Goal: Use online tool/utility: Utilize a website feature to perform a specific function

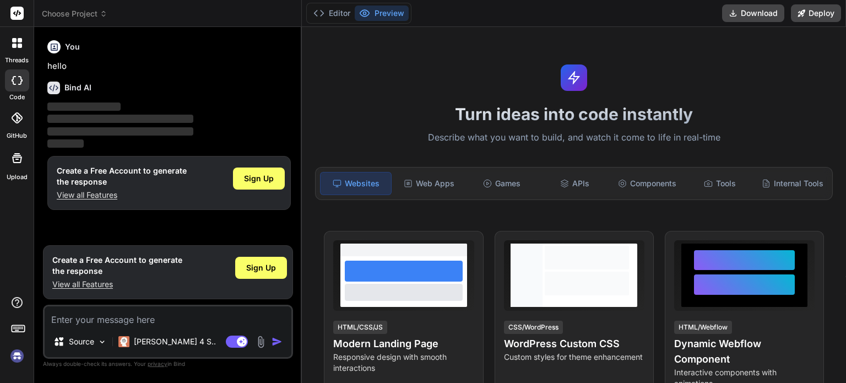
type textarea "x"
click at [189, 321] on textarea at bounding box center [168, 316] width 247 height 20
type textarea "TrustHive – Full-Stack Freelancing Platform (Prompt) Project Goal: Build a full…"
type textarea "x"
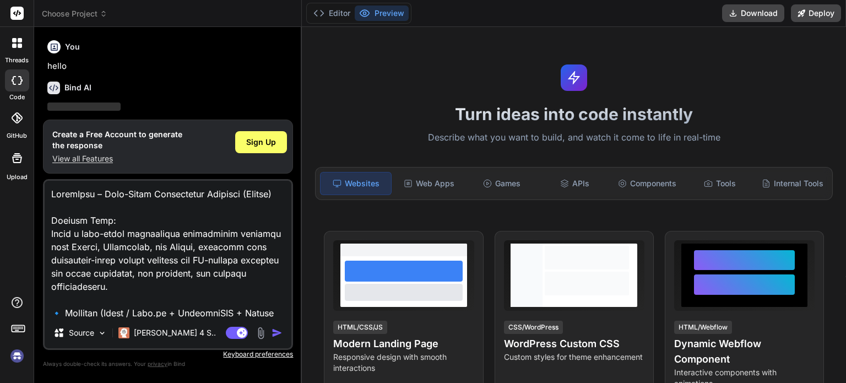
scroll to position [3265, 0]
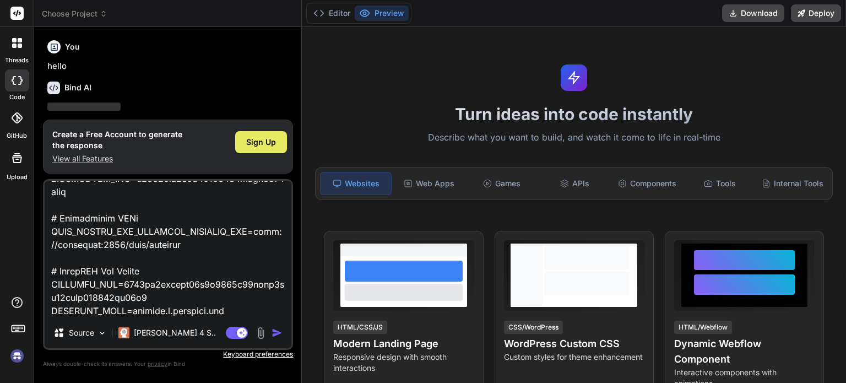
type textarea "TrustHive – Full-Stack Freelancing Platform (Prompt) Project Goal: Build a full…"
click at [253, 147] on span "Sign Up" at bounding box center [261, 142] width 30 height 11
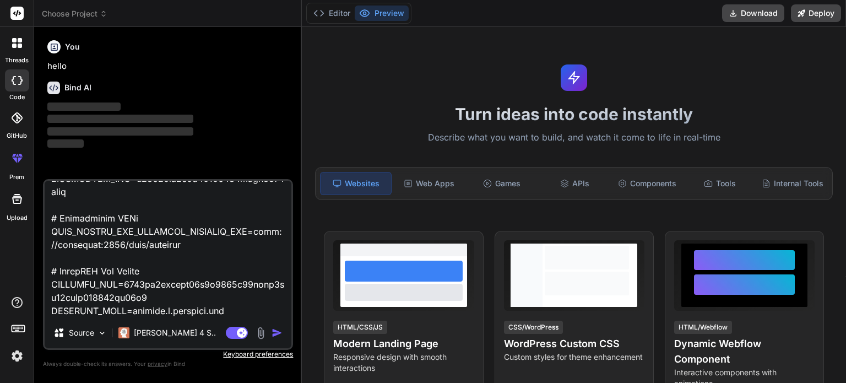
click at [271, 334] on img "button" at bounding box center [276, 332] width 11 height 11
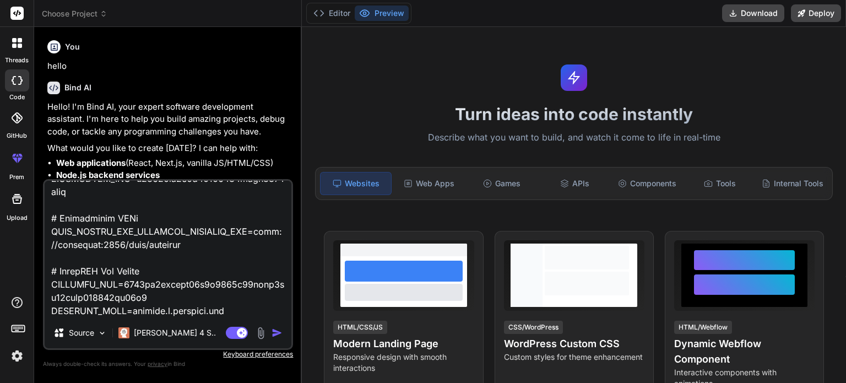
click at [218, 242] on textarea at bounding box center [168, 249] width 247 height 137
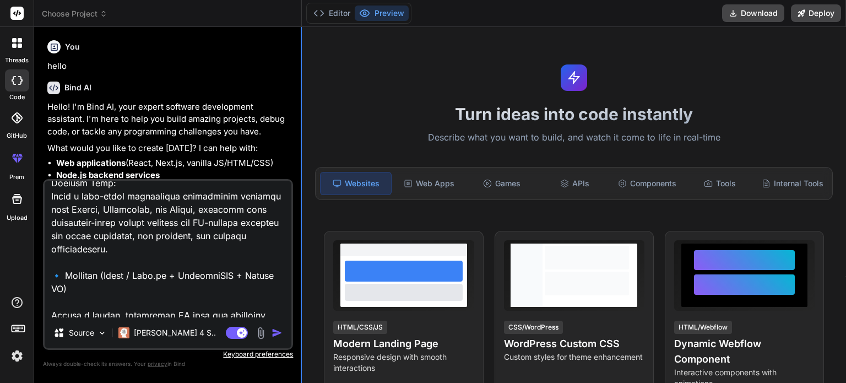
scroll to position [0, 0]
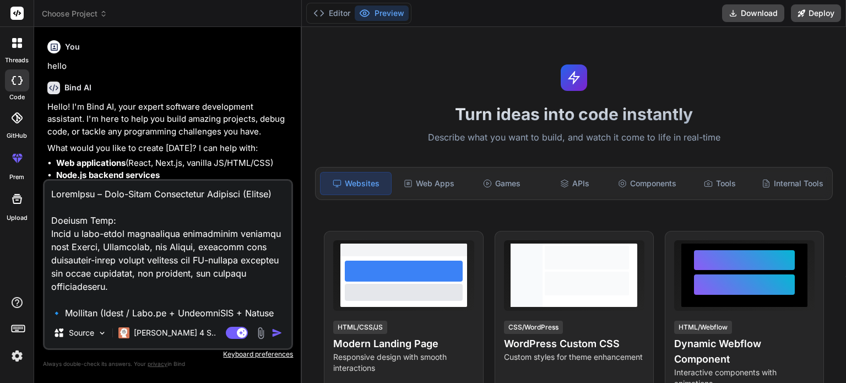
type textarea "x"
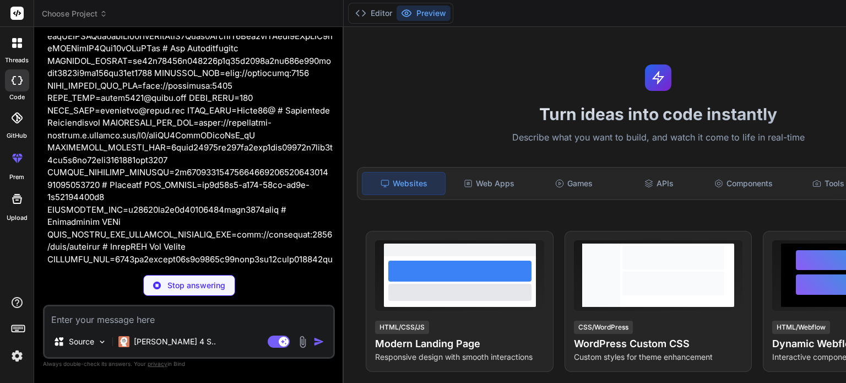
scroll to position [1124, 0]
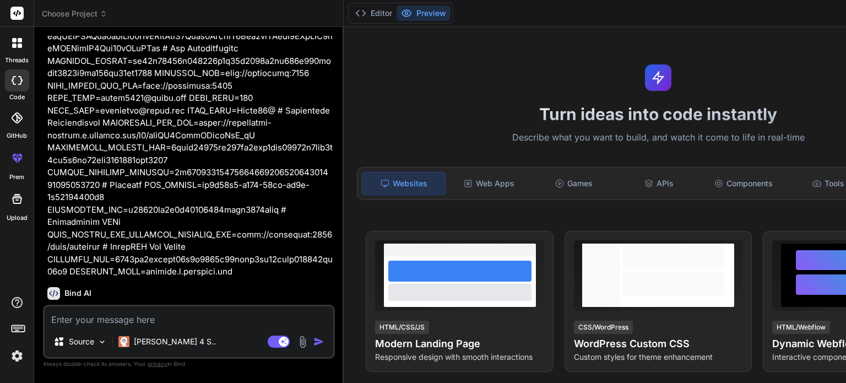
type textarea "x"
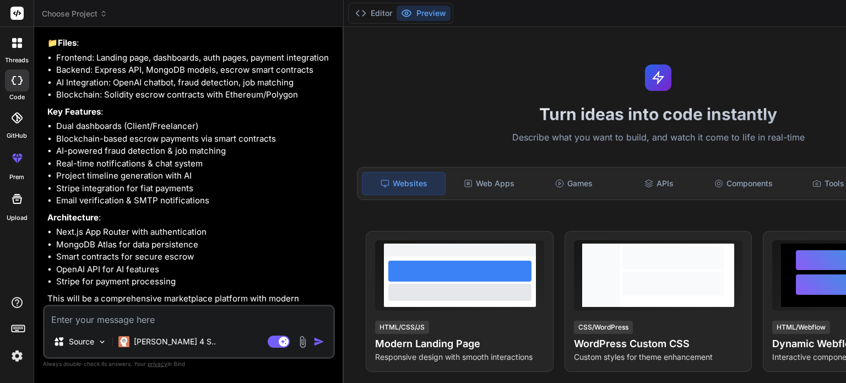
scroll to position [1431, 0]
type textarea "y"
type textarea "x"
type textarea "ye"
type textarea "x"
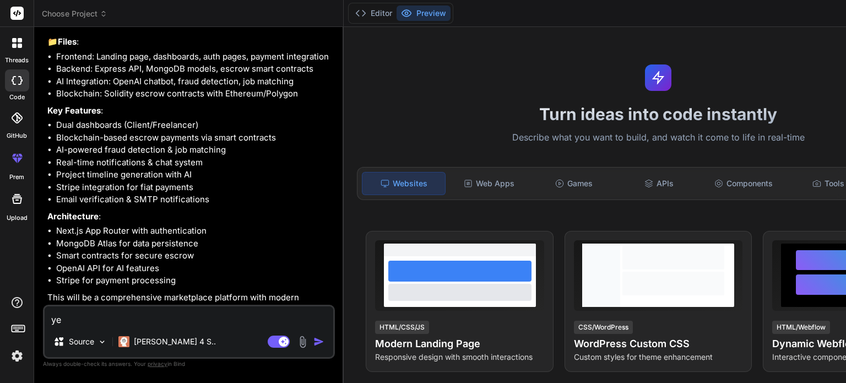
type textarea "yes"
type textarea "x"
type textarea "yes"
type textarea "x"
type textarea "yes b"
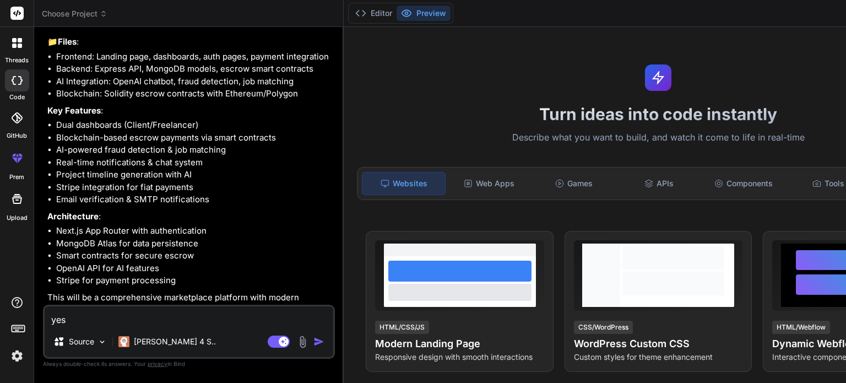
type textarea "x"
type textarea "yes bu"
type textarea "x"
type textarea "yes bui"
type textarea "x"
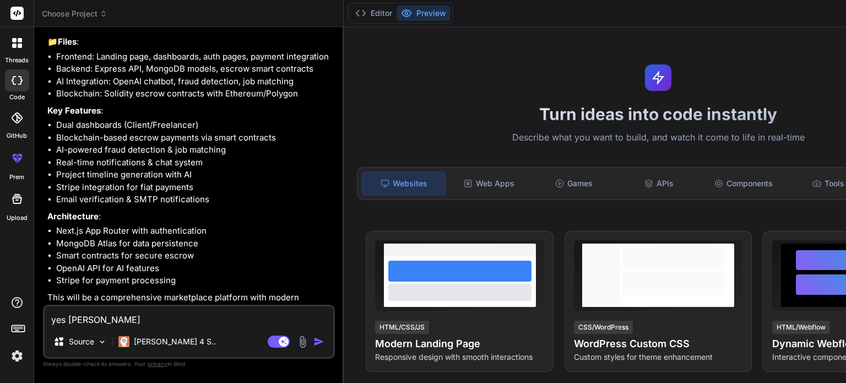
type textarea "yes buil"
type textarea "x"
type textarea "yes build"
type textarea "x"
type textarea "yes build"
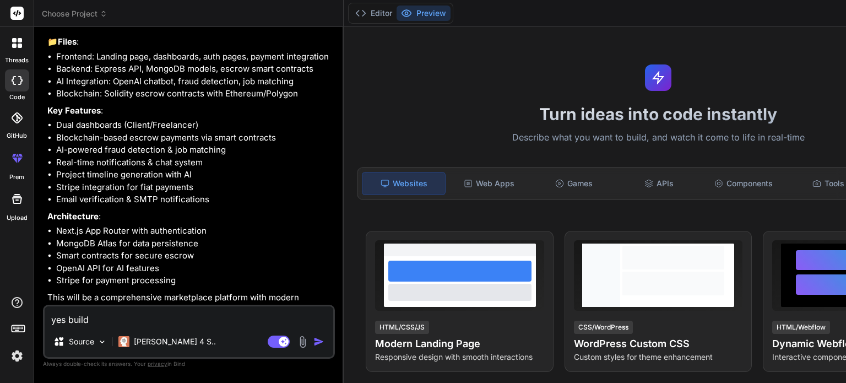
type textarea "x"
type textarea "yes build a"
type textarea "x"
type textarea "yes build a"
type textarea "x"
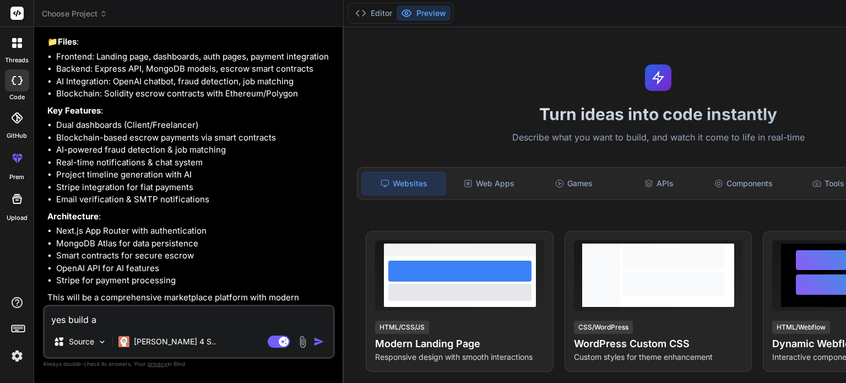
type textarea "yes build a c"
type textarea "x"
type textarea "yes build a co"
type textarea "x"
type textarea "yes build a com"
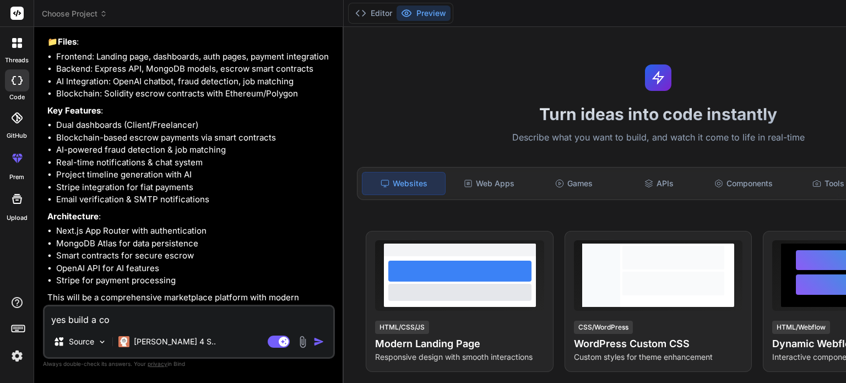
type textarea "x"
type textarea "yes build a come"
type textarea "x"
type textarea "yes build a comel"
type textarea "x"
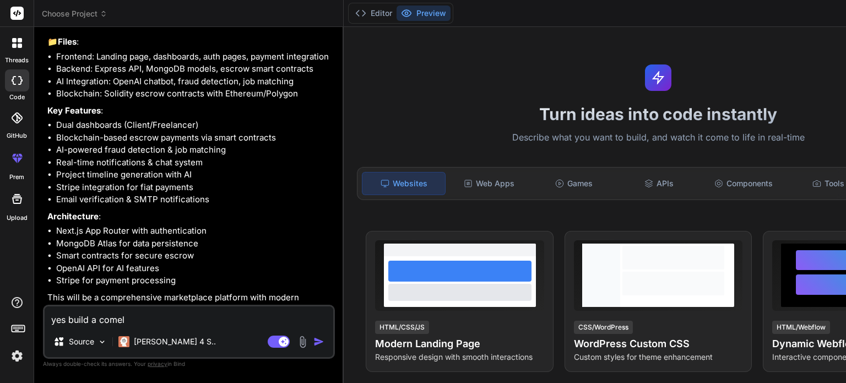
type textarea "yes build a come"
type textarea "x"
type textarea "yes build a com"
type textarea "x"
type textarea "yes build a comp"
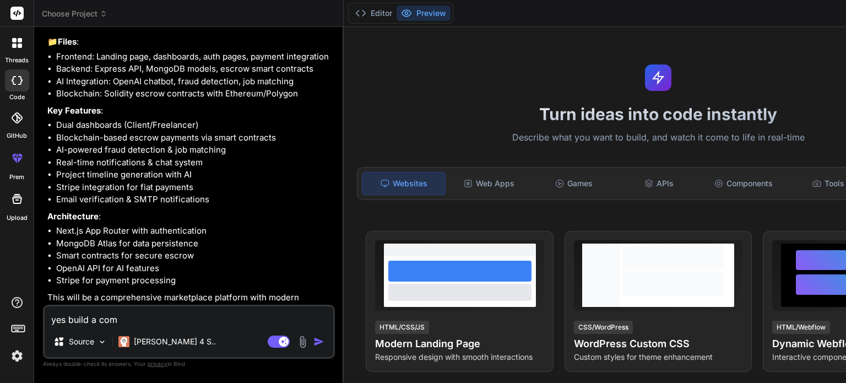
type textarea "x"
type textarea "yes build a compl"
type textarea "x"
type textarea "yes build a comple"
type textarea "x"
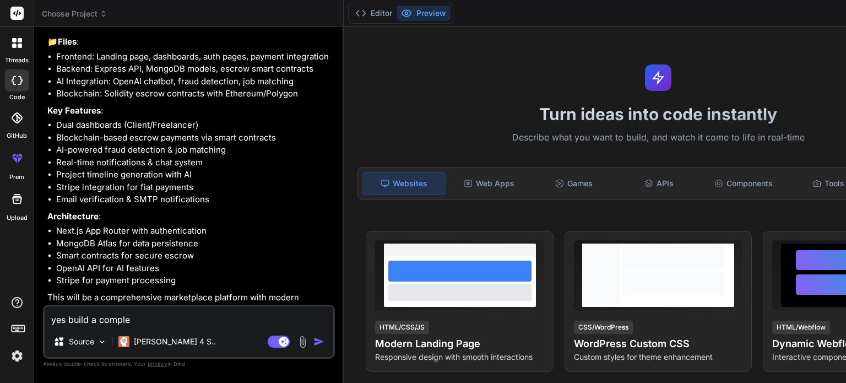
type textarea "yes build a complet"
type textarea "x"
type textarea "yes build a complete"
type textarea "x"
type textarea "yes build a complete"
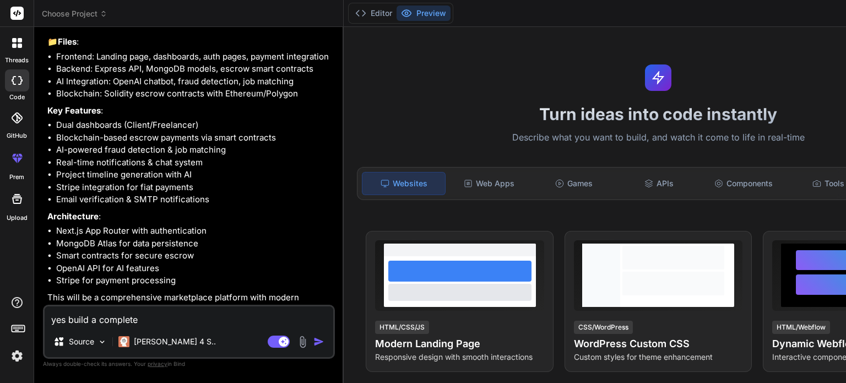
type textarea "x"
type textarea "yes build a complete f"
type textarea "x"
type textarea "yes build a complete fr"
type textarea "x"
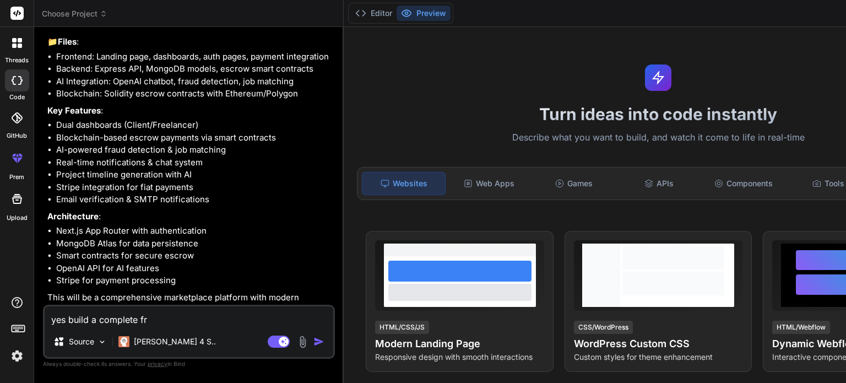
type textarea "yes build a complete fre"
type textarea "x"
type textarea "yes build a complete fr"
type textarea "x"
type textarea "yes build a complete f"
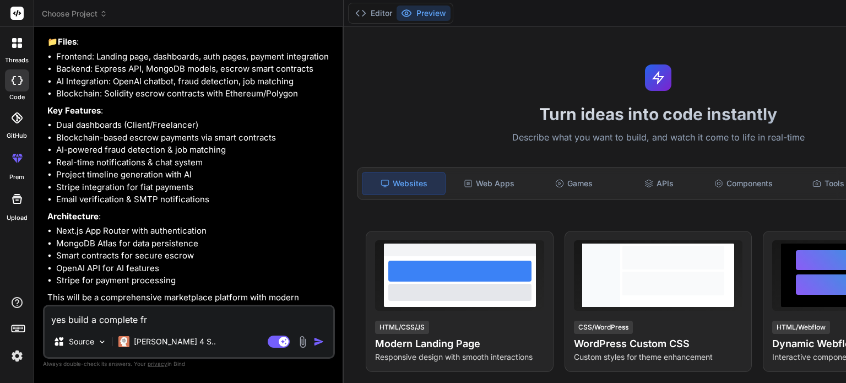
type textarea "x"
type textarea "yes build a complete"
type textarea "x"
type textarea "yes build a complete f"
type textarea "x"
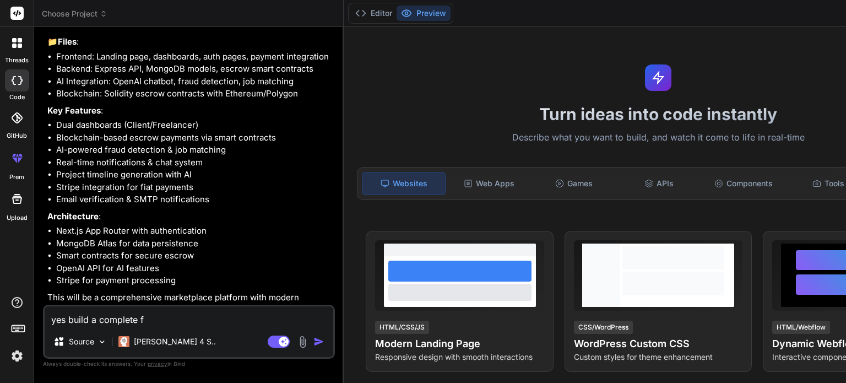
type textarea "yes build a complete fu"
type textarea "x"
type textarea "yes build a complete ful"
type textarea "x"
type textarea "yes build a complete fuls"
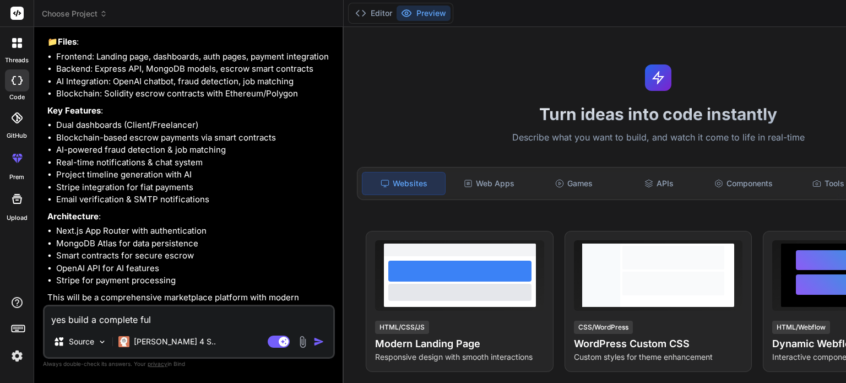
type textarea "x"
type textarea "yes build a complete ful"
type textarea "x"
type textarea "yes build a complete full"
type textarea "x"
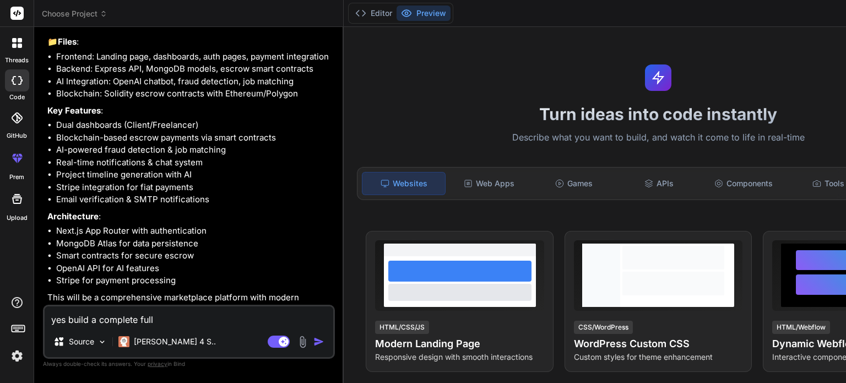
type textarea "yes build a complete fulls"
type textarea "x"
type textarea "yes build a complete fullst"
type textarea "x"
type textarea "yes build a complete fullsta"
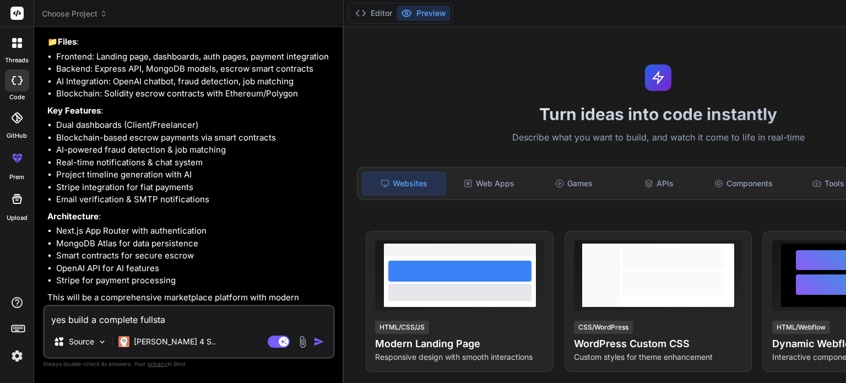
type textarea "x"
type textarea "yes build a complete fullstac"
type textarea "x"
type textarea "yes build a complete fullstack"
type textarea "x"
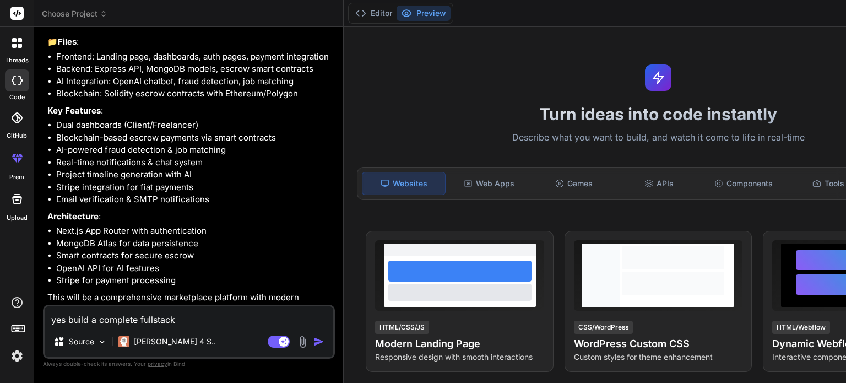
type textarea "yes build a complete fullstack"
type textarea "x"
type textarea "yes build a complete fullstack p"
type textarea "x"
type textarea "yes build a complete fullstack pr"
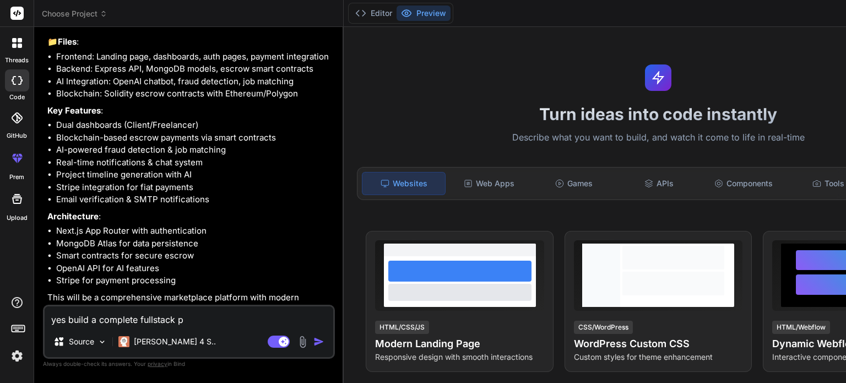
type textarea "x"
type textarea "yes build a complete fullstack pro"
type textarea "x"
type textarea "yes build a complete fullstack proj"
type textarea "x"
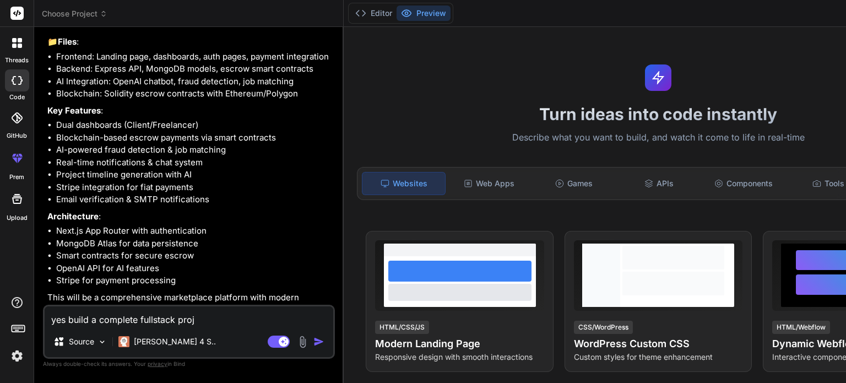
type textarea "yes build a complete fullstack proje"
type textarea "x"
type textarea "yes build a complete fullstack projec"
type textarea "x"
type textarea "yes build a complete fullstack project"
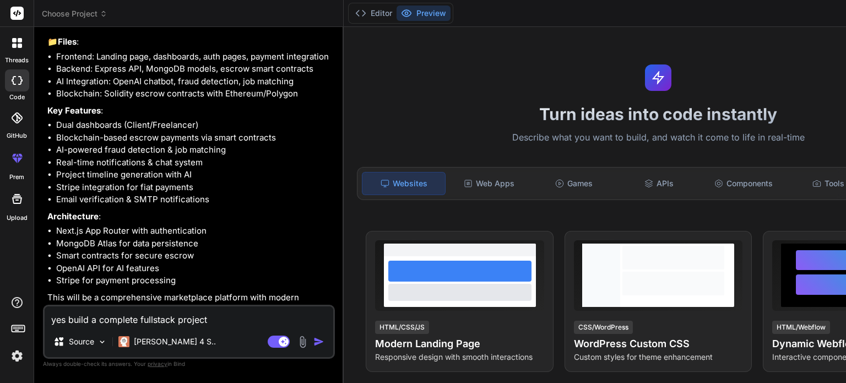
type textarea "x"
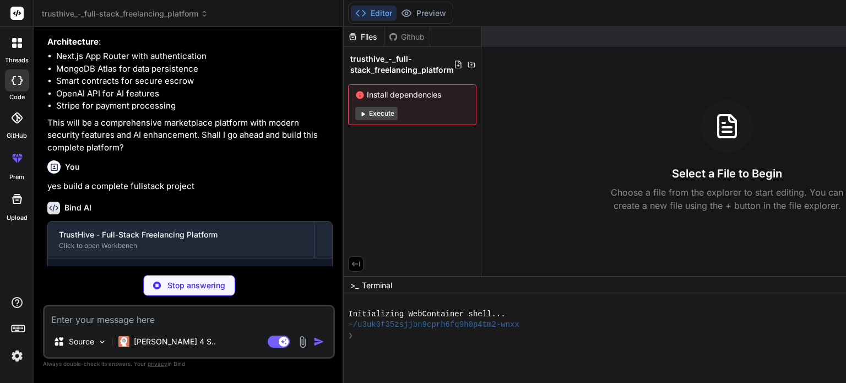
scroll to position [1605, 0]
click at [376, 110] on button "Execute" at bounding box center [376, 113] width 42 height 13
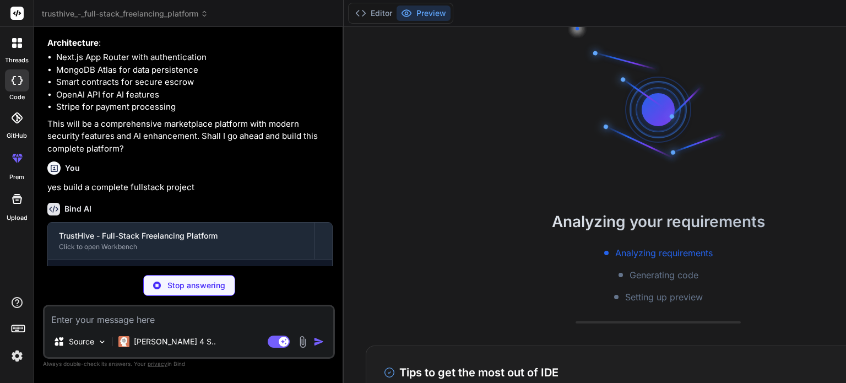
scroll to position [21, 0]
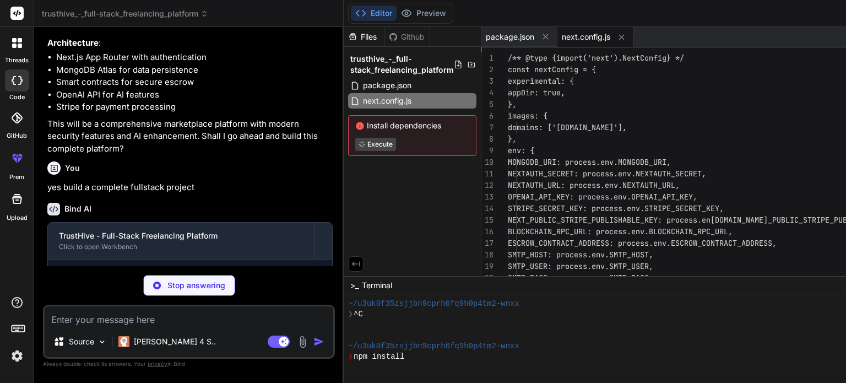
type textarea "x"
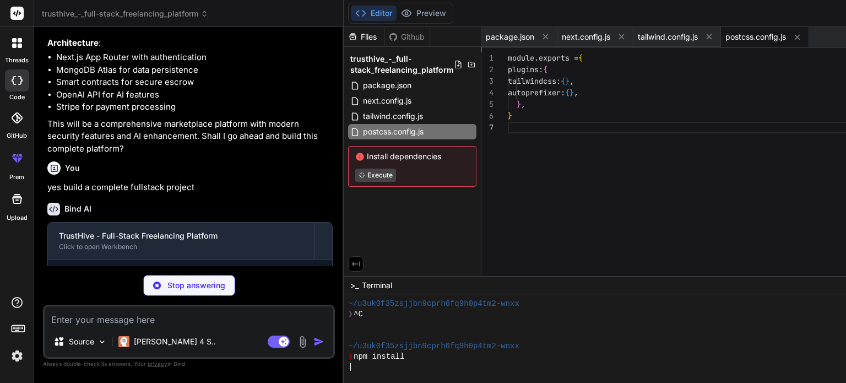
type textarea "@layer base { * { @apply border-border; } body { @apply bg-background text-fore…"
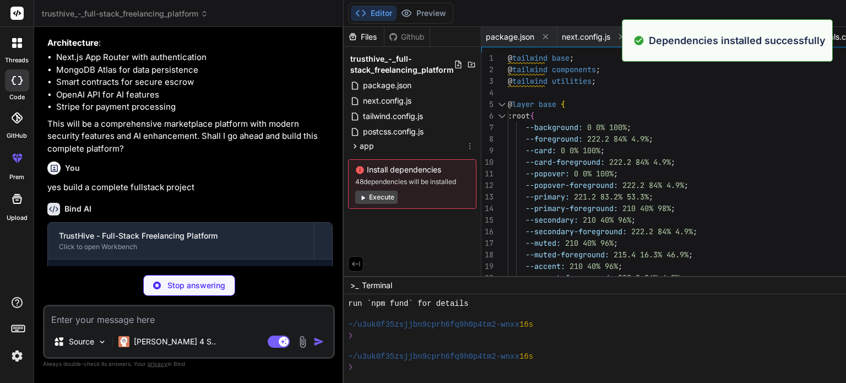
scroll to position [127, 0]
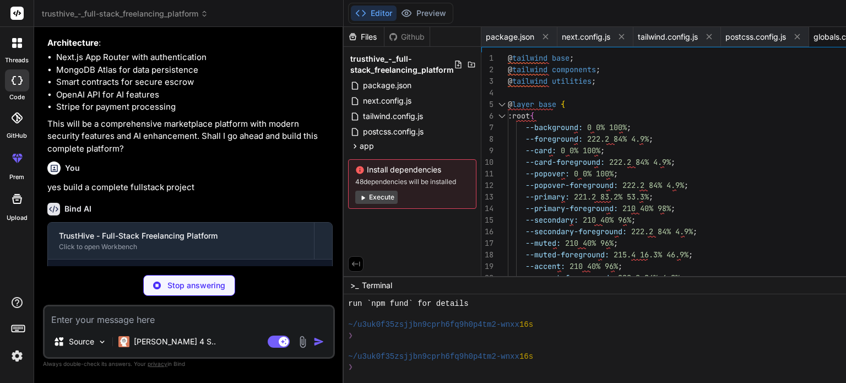
click at [385, 197] on button "Execute" at bounding box center [376, 197] width 42 height 13
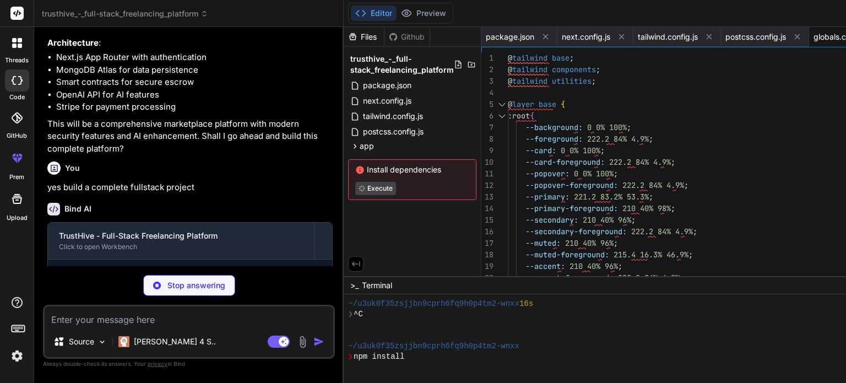
scroll to position [180, 0]
type textarea "x"
type textarea "ENCRYPTION_KEY=c51047ab8f5e76802307fccd6998eada RAPIDAPI_KEY=5887be0cadmsh64b8d…"
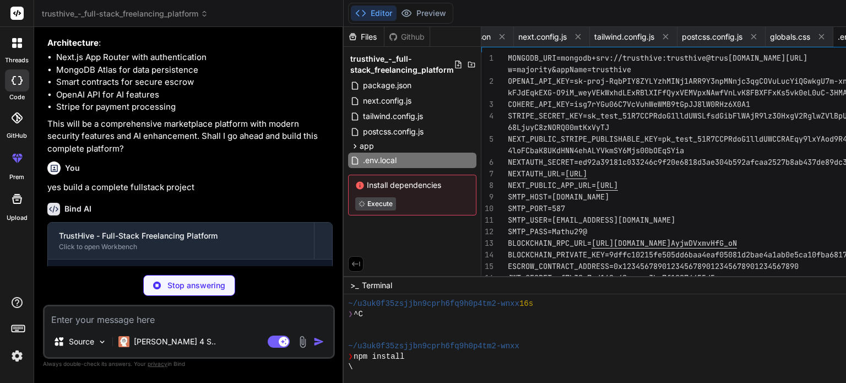
type textarea "x"
type textarea "import { type ClassValue, clsx } from "clsx" import { twMerge } from "tailwind-…"
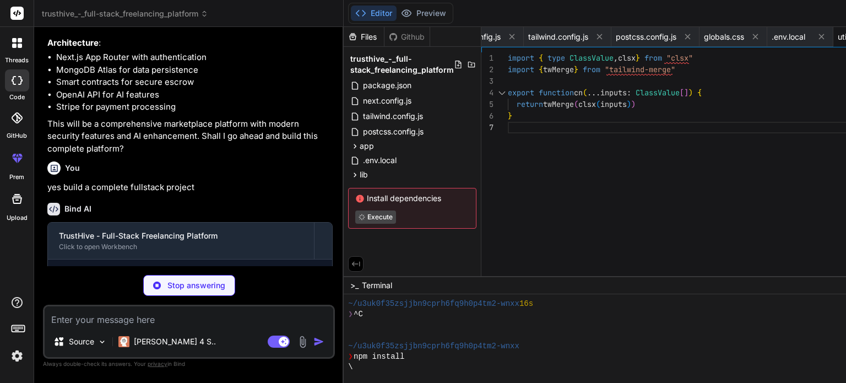
type textarea "x"
type textarea "} clientPromise = globalWithMongo._mongoClientPromise } else { client = new Mon…"
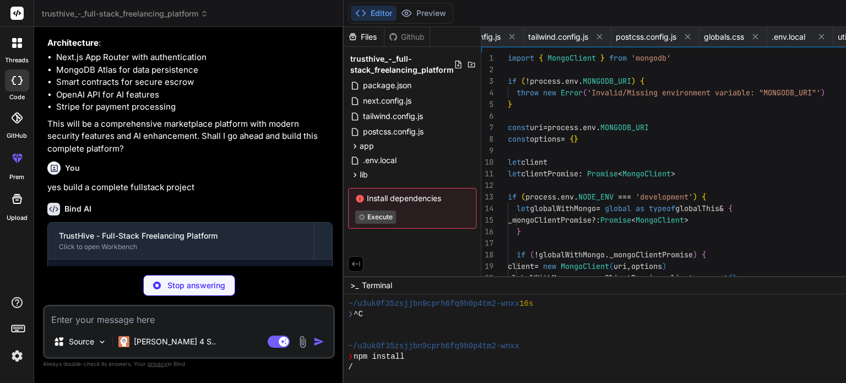
scroll to position [0, 181]
type textarea "x"
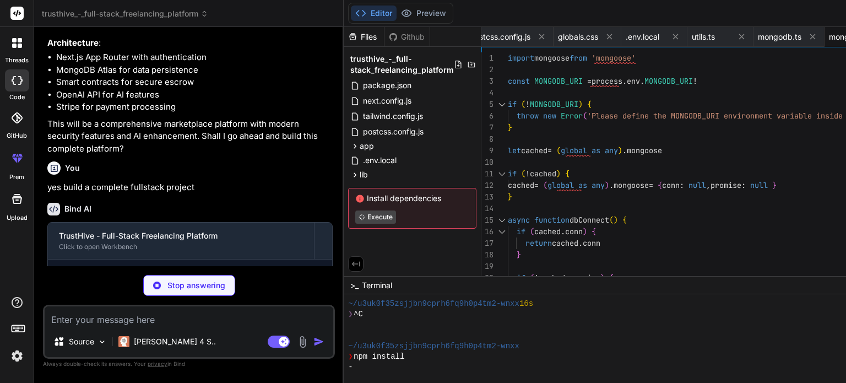
type textarea "x"
type textarea "secret: process.env.NEXTAUTH_SECRET }"
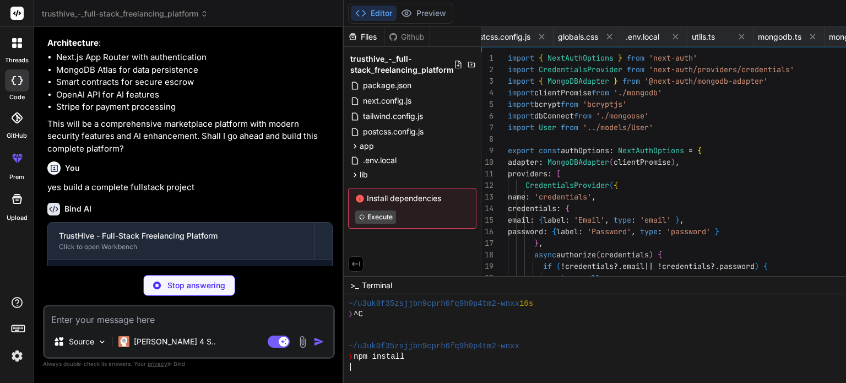
scroll to position [0, 322]
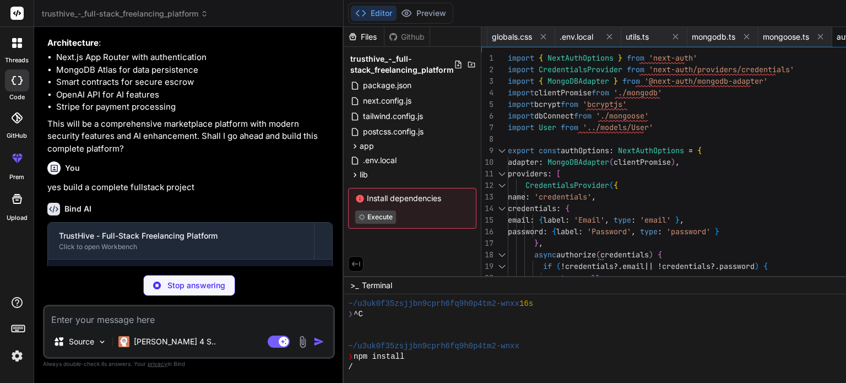
type textarea "x"
type textarea "} }) export default mongoose.models.User || mongoose.model('User', UserSchema)"
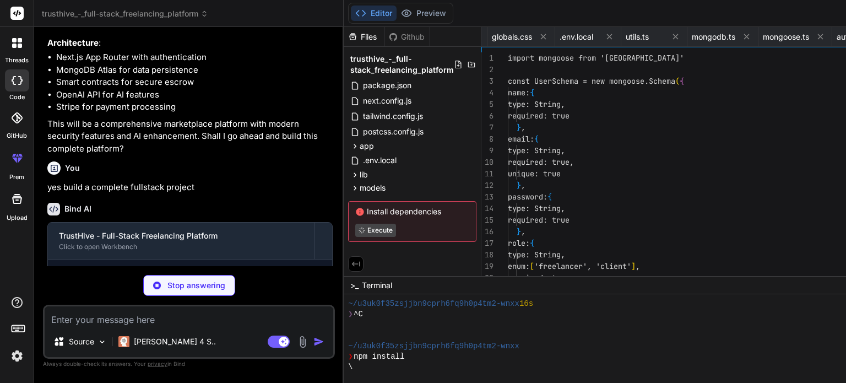
scroll to position [0, 388]
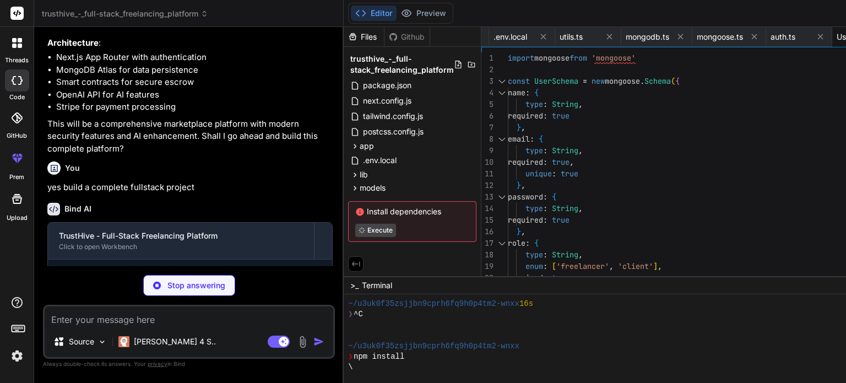
type textarea "x"
type textarea "default: Date.now }, completedAt: Date }) export default mongoose.models.Projec…"
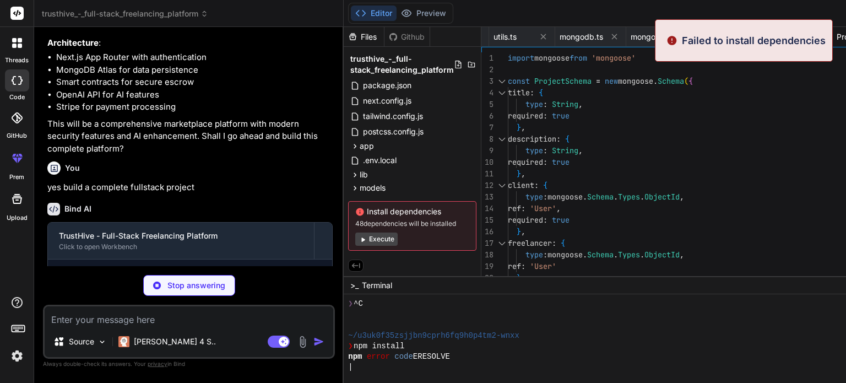
scroll to position [423, 0]
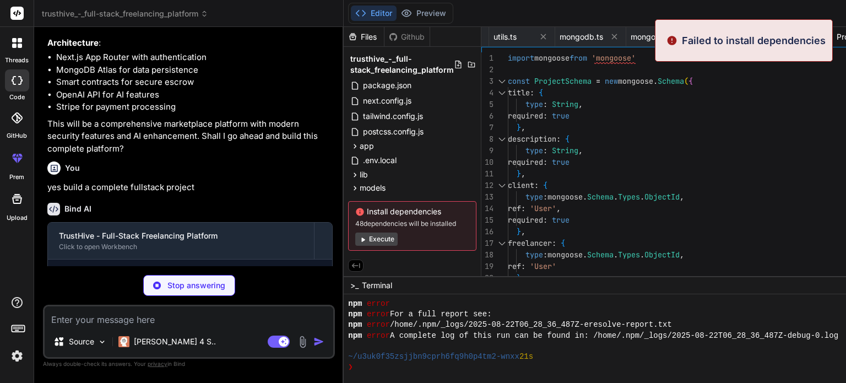
click at [390, 226] on div "Install dependencies 48 dependencies will be installed Execute" at bounding box center [412, 226] width 128 height 50
click at [389, 235] on button "Execute" at bounding box center [376, 238] width 42 height 13
type textarea "x"
type textarea "type: Date, default: Date.now } }) export default mongoose.models.Notification …"
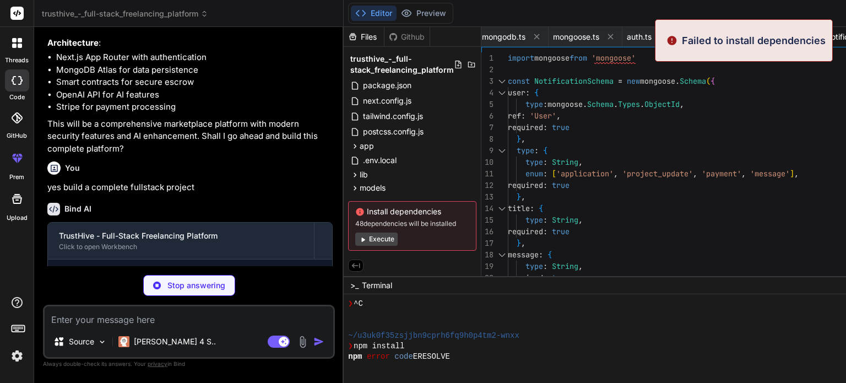
scroll to position [719, 0]
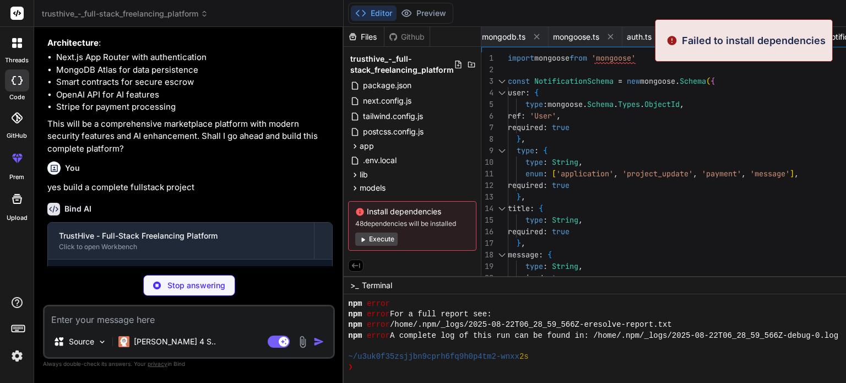
type textarea "x"
type textarea "{...props} /> ) } ) Button.displayName = "Button" export { Button, buttonVarian…"
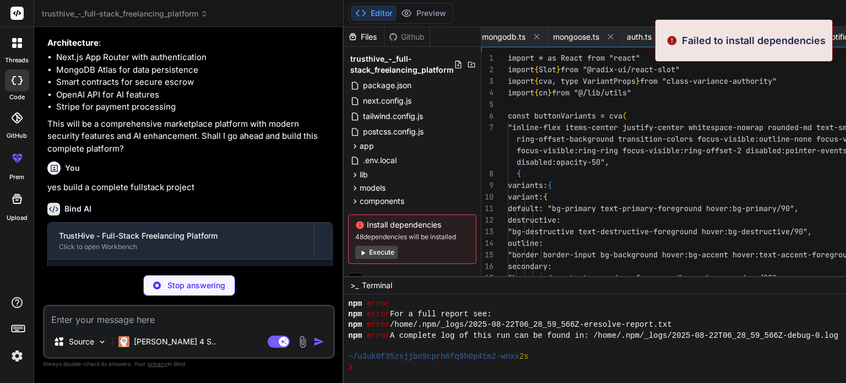
scroll to position [0, 597]
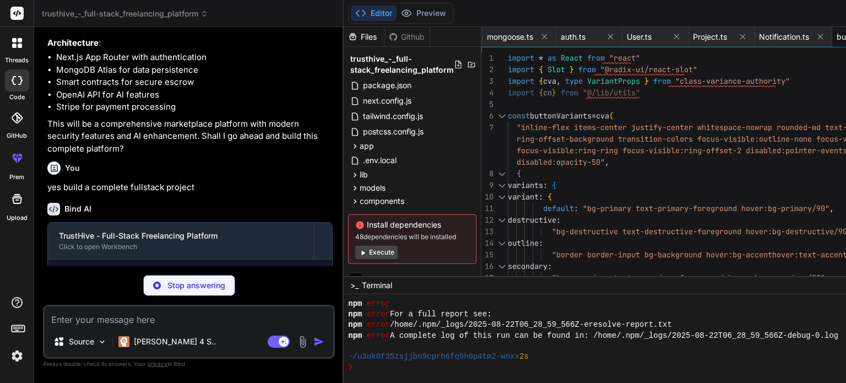
click at [387, 254] on button "Execute" at bounding box center [376, 252] width 42 height 13
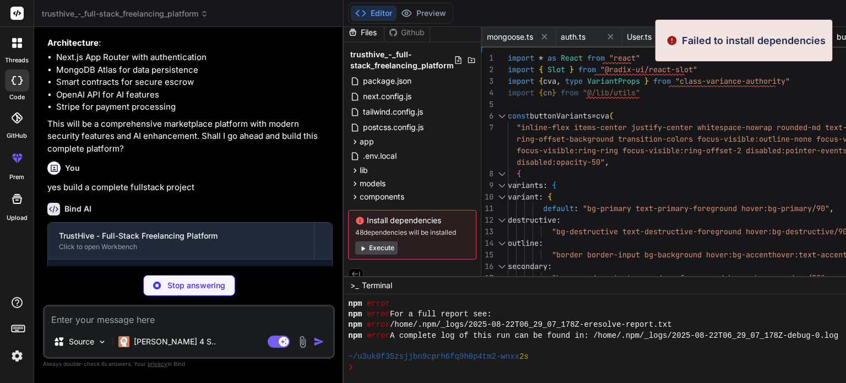
scroll to position [1015, 0]
click at [387, 254] on div "Install dependencies 48 dependencies will be installed Execute" at bounding box center [412, 235] width 128 height 50
click at [383, 249] on button "Execute" at bounding box center [376, 247] width 42 height 13
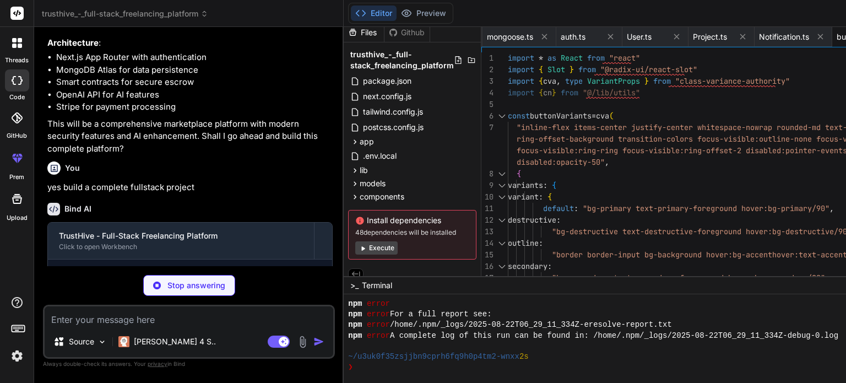
click at [383, 249] on button "Execute" at bounding box center [376, 247] width 42 height 13
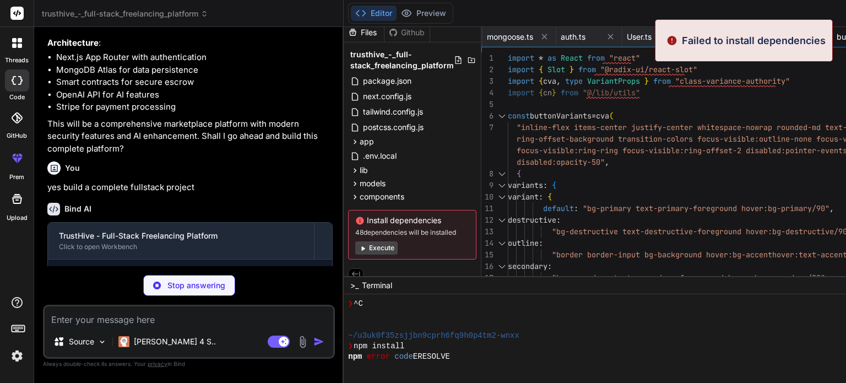
scroll to position [1607, 0]
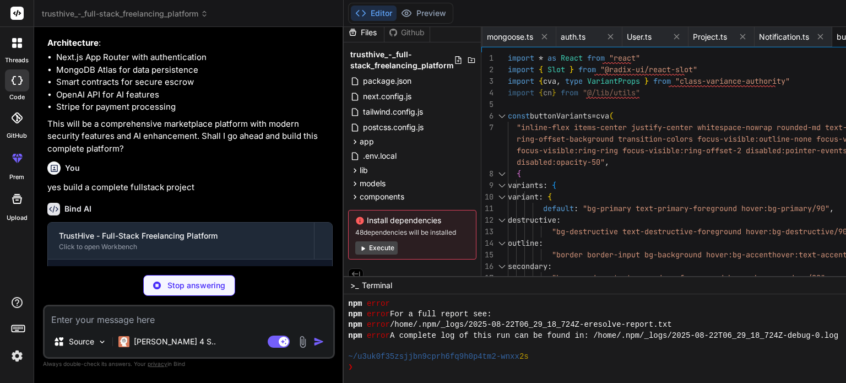
click at [383, 249] on button "Execute" at bounding box center [376, 247] width 42 height 13
type textarea "x"
type textarea ")) CardFooter.displayName = "CardFooter" export { Card, CardHeader, CardFooter,…"
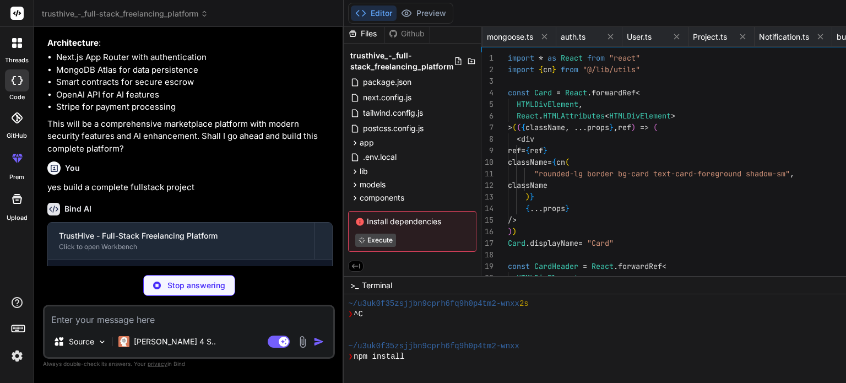
type textarea "x"
type textarea "{...props} /> ) } ) Input.displayName = "Input" export { Input }"
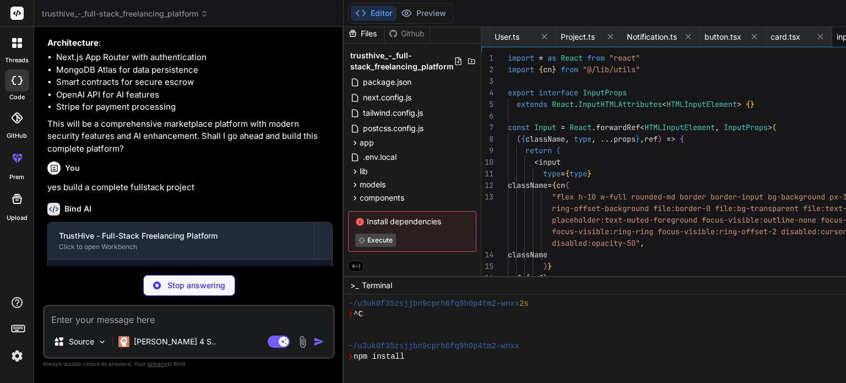
type textarea "x"
type textarea "Label.displayName = LabelPrimitive.Root.displayName export { Label }"
type textarea "x"
type textarea ") } ) Textarea.displayName = "Textarea" export { Textarea }"
type textarea "x"
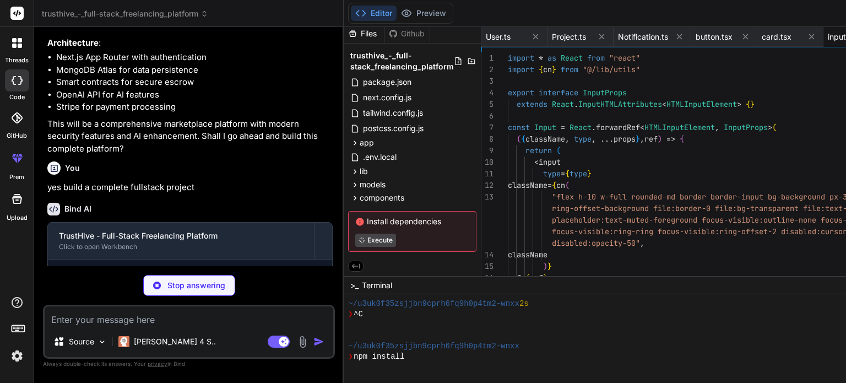
type textarea ")} {...props} /> )) AvatarFallback.displayName = AvatarPrimitive.Fallback.displ…"
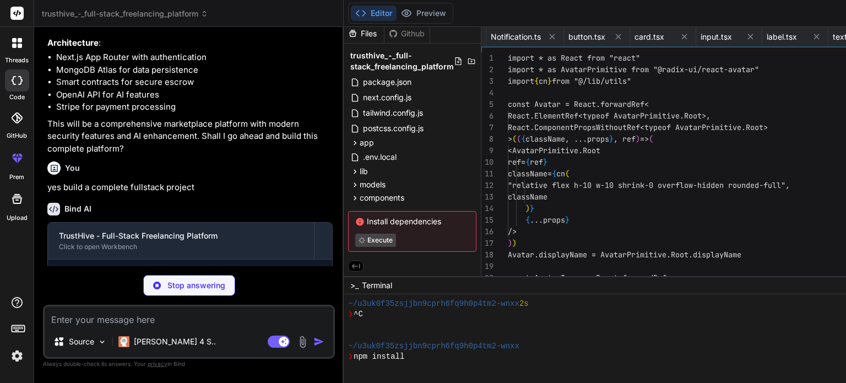
type textarea "x"
type textarea "return ( <div className={cn(badgeVariants({ variant }), className)} {...props} …"
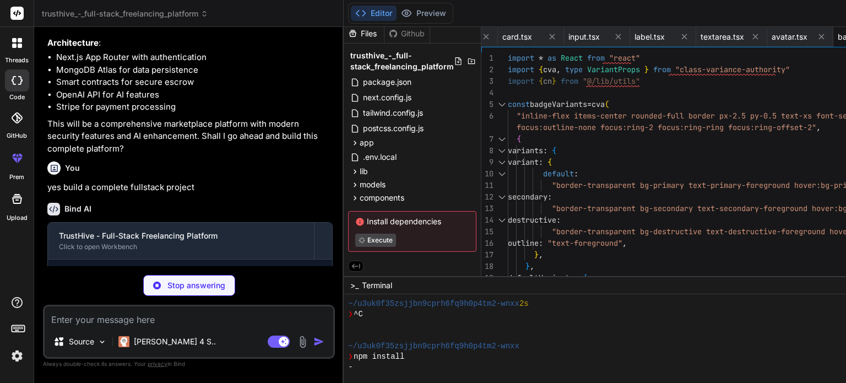
scroll to position [1903, 0]
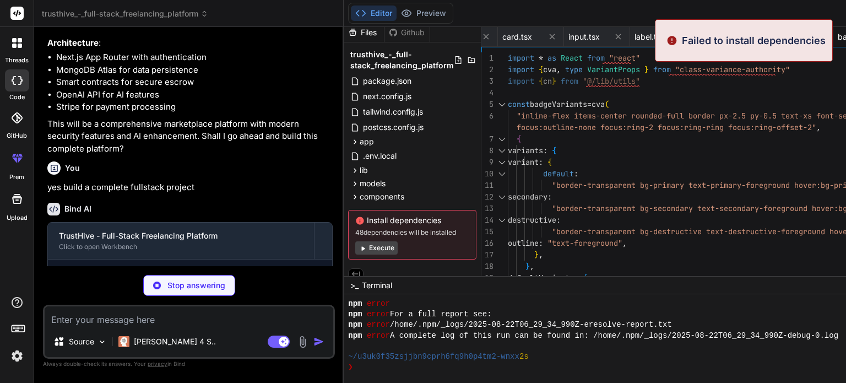
type textarea "x"
type textarea "}"
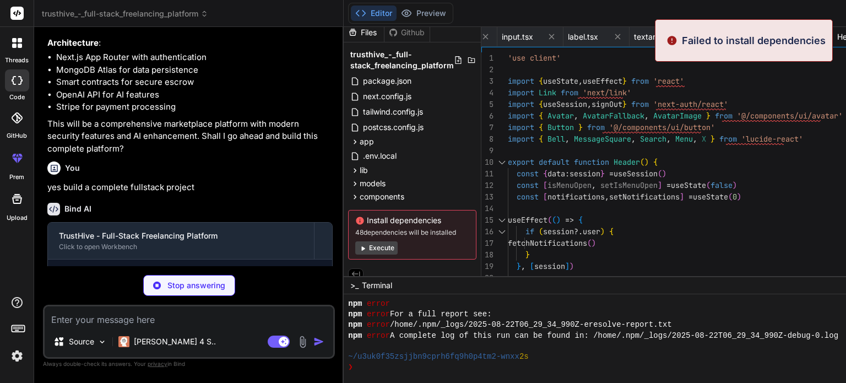
click at [382, 243] on button "Execute" at bounding box center [376, 247] width 42 height 13
click at [381, 246] on button "Execute" at bounding box center [376, 247] width 42 height 13
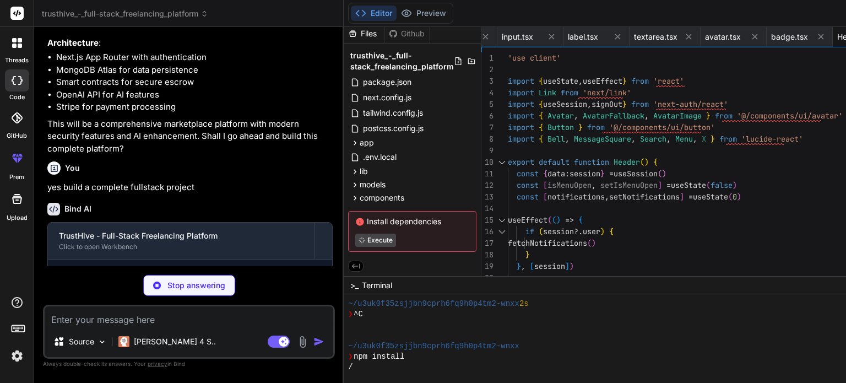
scroll to position [2791, 0]
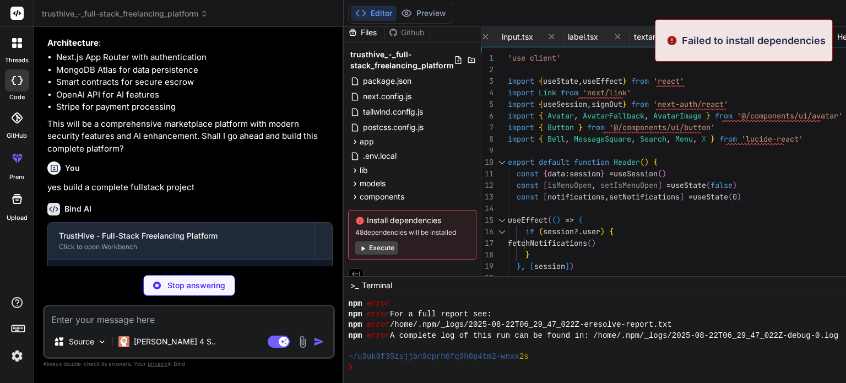
click at [381, 246] on button "Execute" at bounding box center [376, 247] width 42 height 13
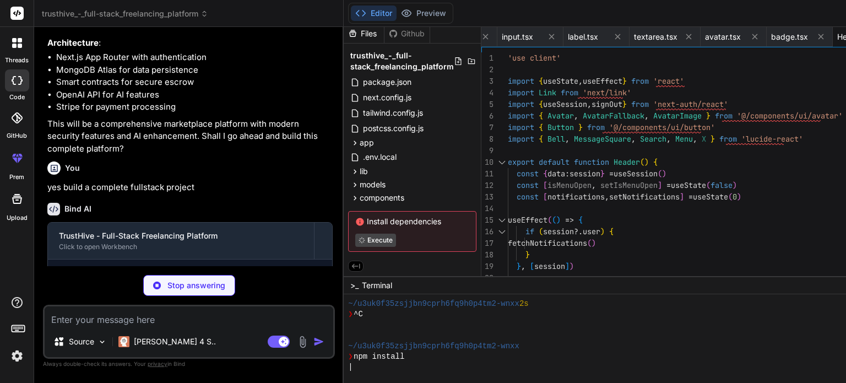
type textarea "x"
type textarea "<div className="text-sm text-gray-400"> © 2024 TrustHive. All rights reserved. …"
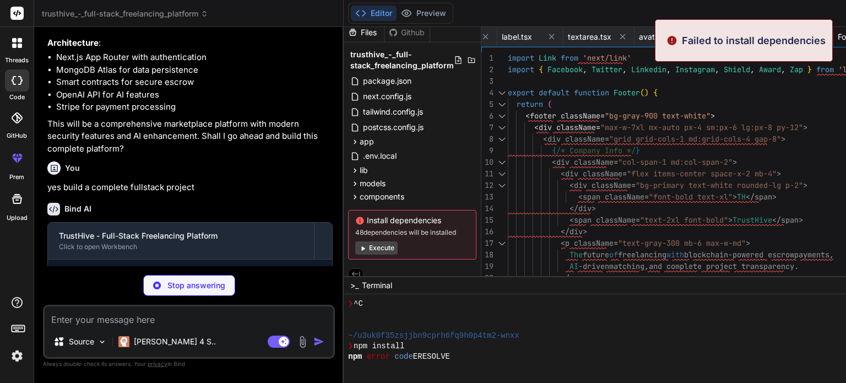
scroll to position [3087, 0]
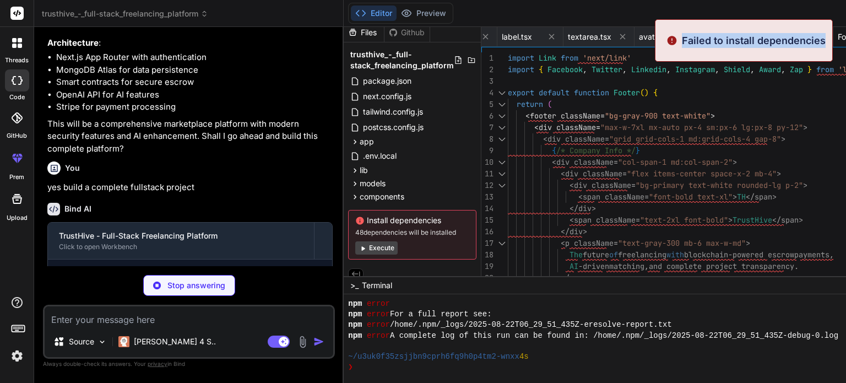
drag, startPoint x: 683, startPoint y: 40, endPoint x: 828, endPoint y: 37, distance: 144.9
click at [828, 37] on div "Failed to install dependencies" at bounding box center [744, 40] width 178 height 42
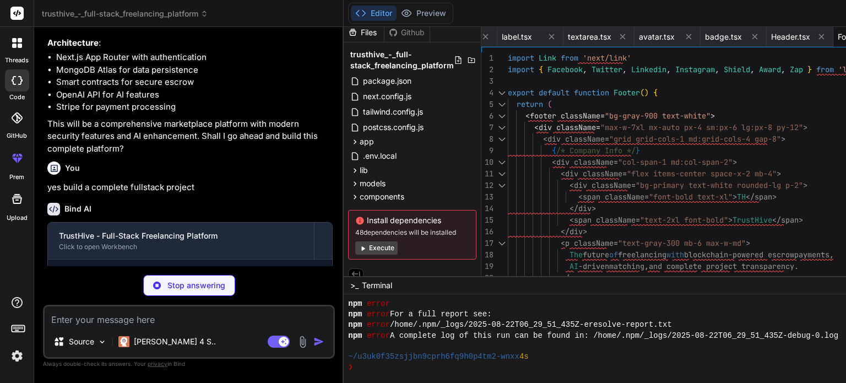
copy p "Failed to install dependencies"
type textarea "x"
click at [236, 320] on textarea at bounding box center [189, 316] width 289 height 20
paste textarea "TrustHive – Full-Stack Freelancing Platform (Prompt) Project Goal: Build a full…"
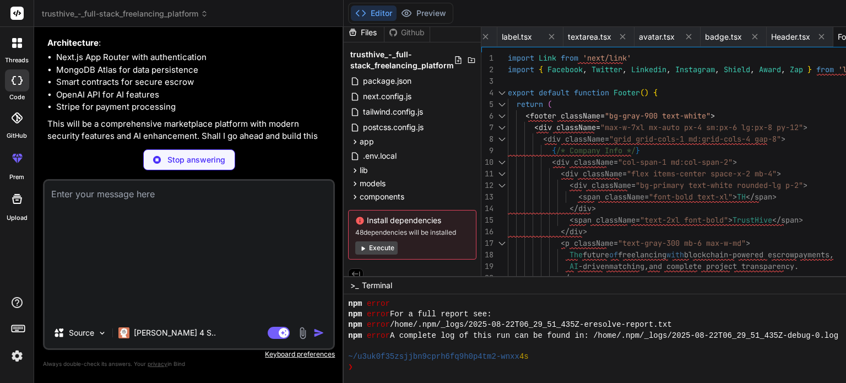
type textarea "TrustHive – Full-Stack Freelancing Platform (Prompt) Project Goal: Build a full…"
type textarea "x"
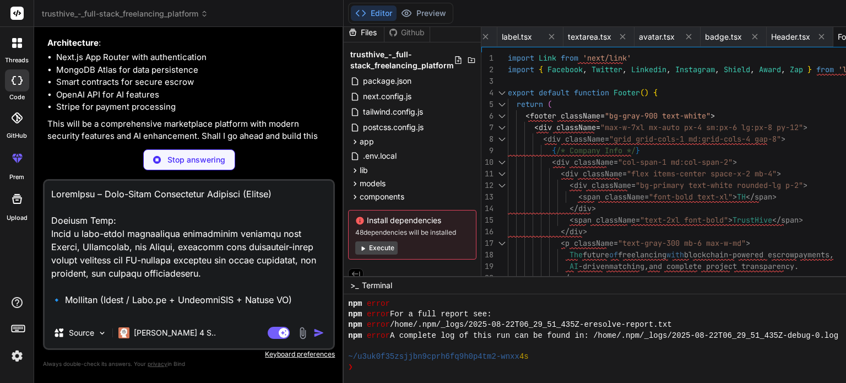
scroll to position [3040, 0]
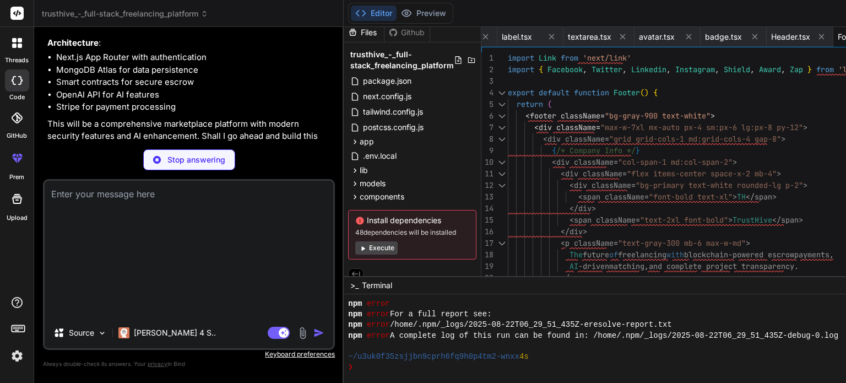
type textarea "x"
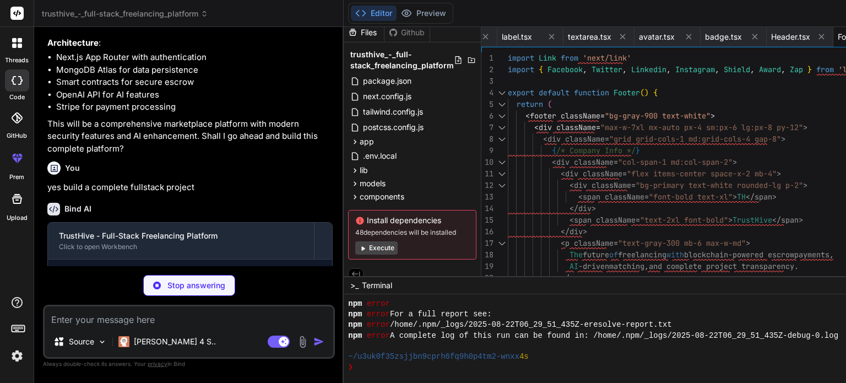
type textarea "f"
type textarea "x"
type textarea "fa"
type textarea "x"
type textarea "fai"
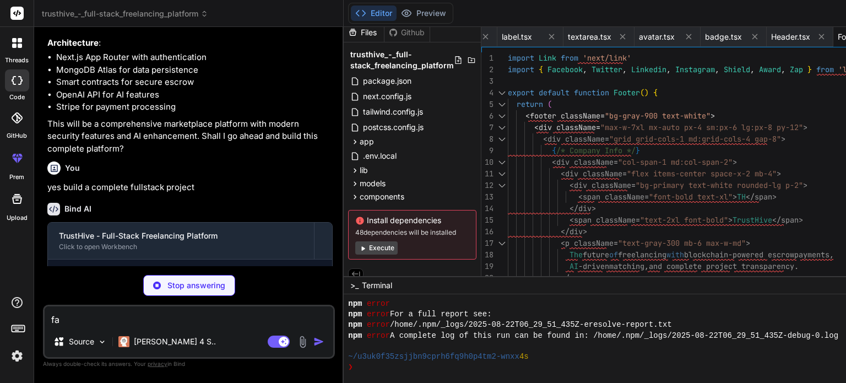
type textarea "x"
type textarea "fail"
type textarea "x"
type textarea "faile"
type textarea "x"
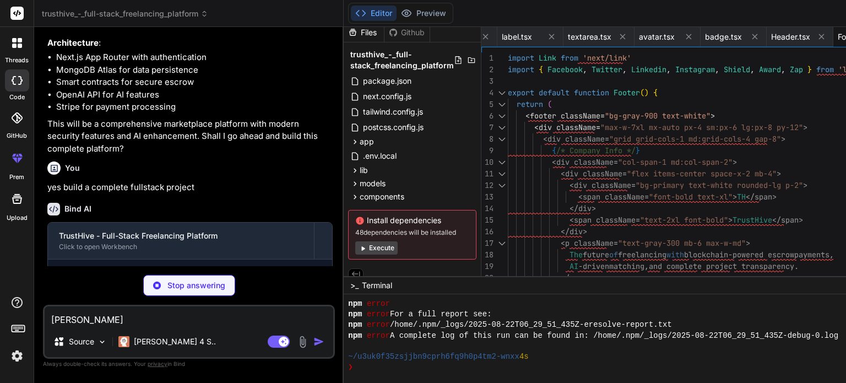
type textarea "failed"
type textarea "x"
type textarea "failed"
type textarea "x"
type textarea "failed i"
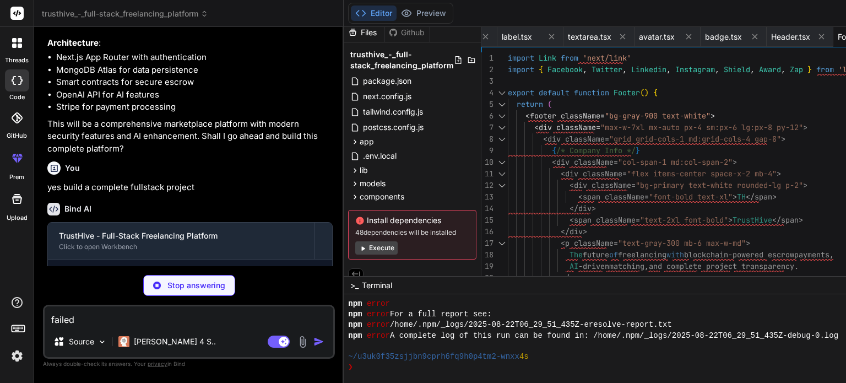
type textarea "x"
type textarea "failed in"
type textarea "x"
type textarea "failed ins"
type textarea "x"
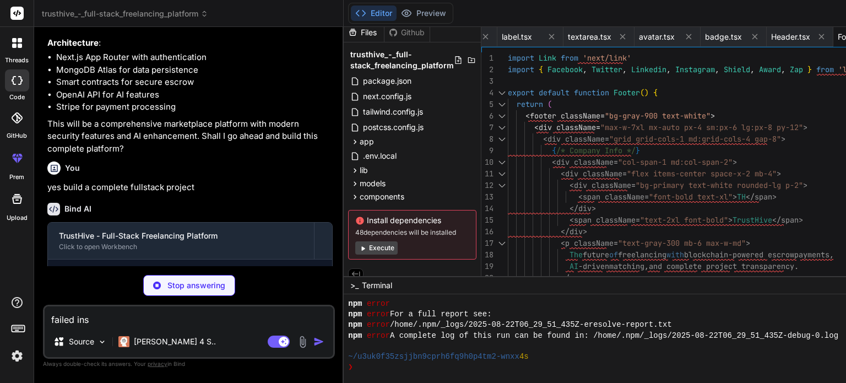
type textarea "failed inst"
type textarea "x"
type textarea "failed insta"
type textarea "x"
type textarea "failed instal"
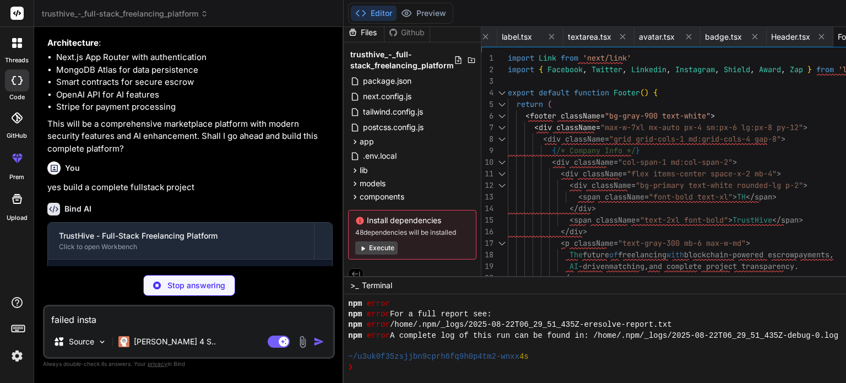
type textarea "x"
type textarea "failed install"
type textarea "x"
type textarea "failed install"
type textarea "x"
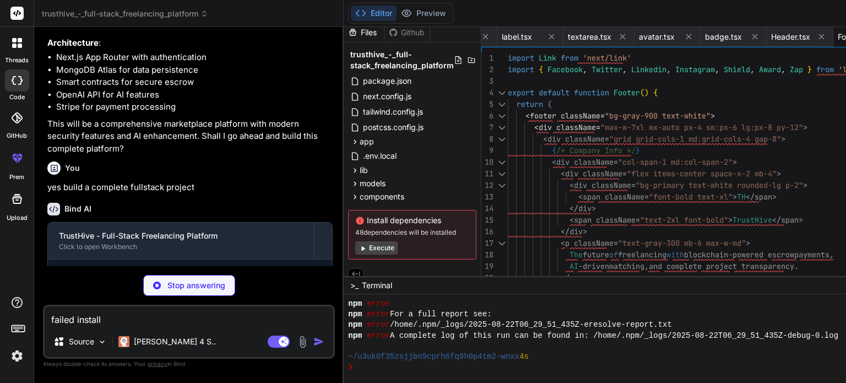
type textarea "failed install d"
type textarea "x"
type textarea "failed install de"
type textarea "x"
type textarea "failed install dep"
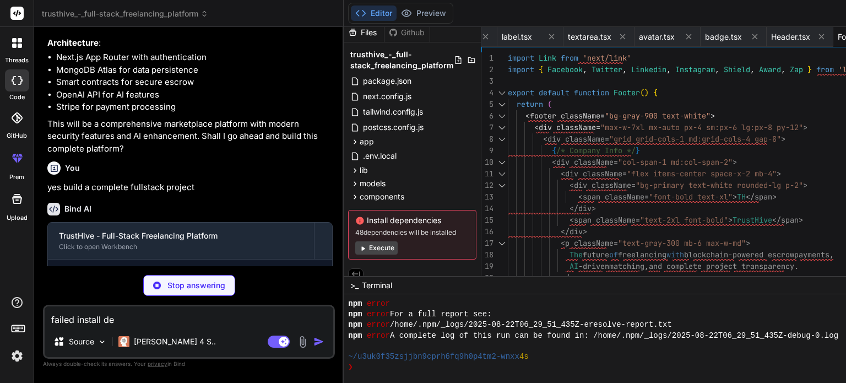
type textarea "x"
type textarea "failed install depe"
type textarea "x"
type textarea "failed install depen"
type textarea "x"
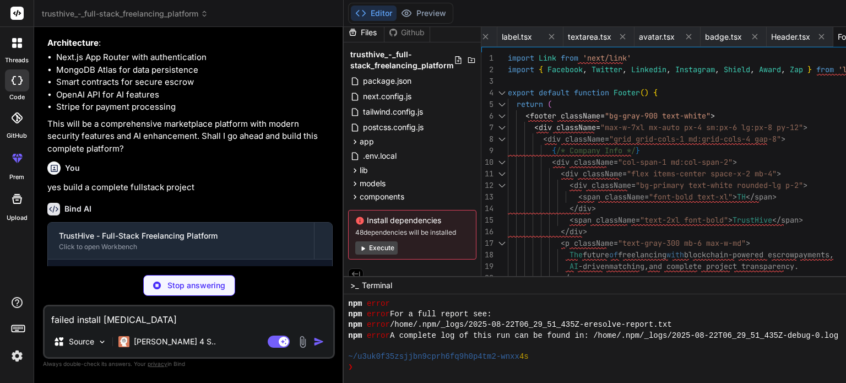
type textarea "failed install depend"
type textarea "x"
type textarea "failed install dependi"
type textarea "x"
type textarea "<Send className="h-4 w-4" /> </Button> </div> </div> </div> )} </div> ) }"
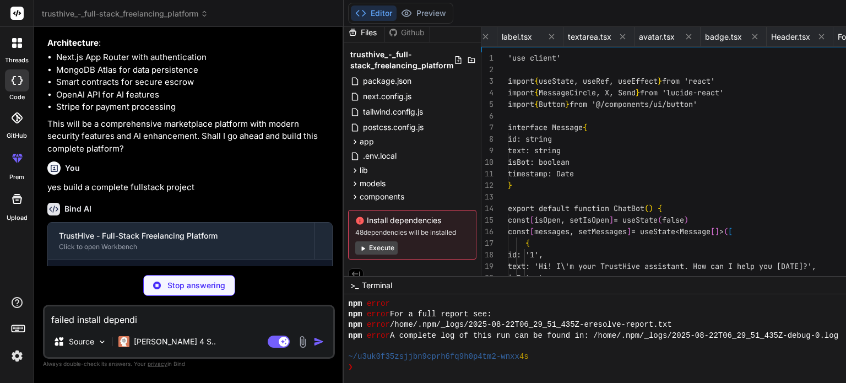
type textarea "x"
type textarea "<Footer /> <ChatBot /> </div> </Providers> </body> </html> ) }"
type textarea "x"
type textarea "}"
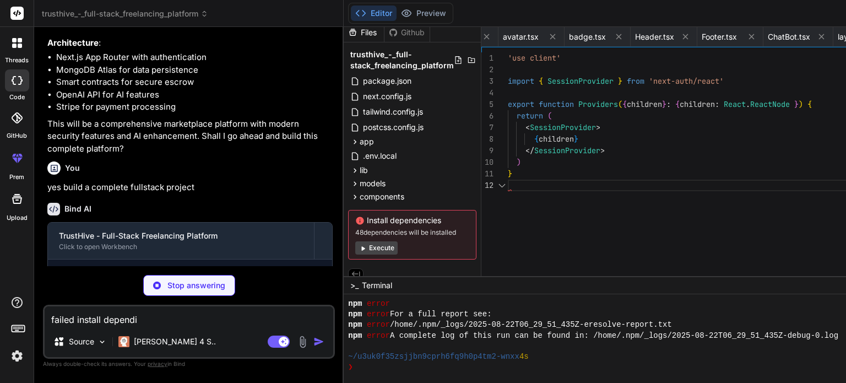
scroll to position [0, 1341]
type textarea "x"
type textarea "failed install dependic"
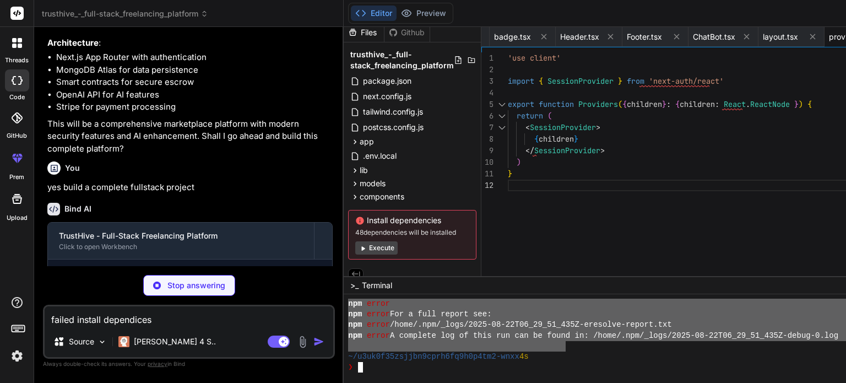
drag, startPoint x: 573, startPoint y: 345, endPoint x: 346, endPoint y: 300, distance: 230.8
click at [346, 300] on div "trusthive_-_full-stack_freelancing_platform Created with Pixso. Bind AI Web Sea…" at bounding box center [503, 191] width 938 height 383
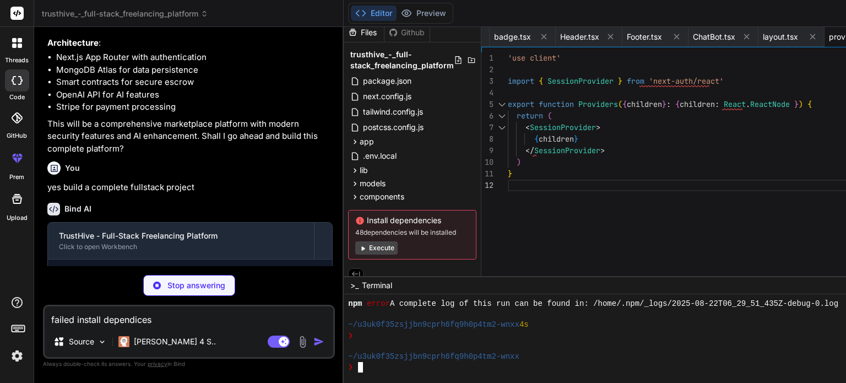
scroll to position [3119, 0]
click at [200, 320] on textarea "failed install dependices" at bounding box center [189, 316] width 289 height 20
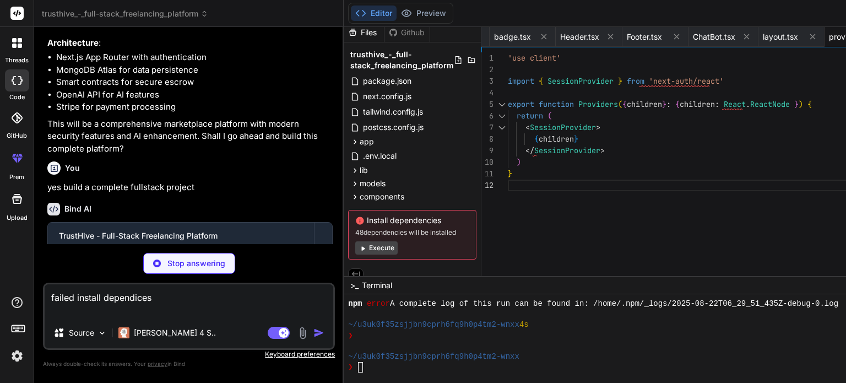
paste textarea "TrustHive – Full-Stack Freelancing Platform (Prompt) Project Goal: Build a full…"
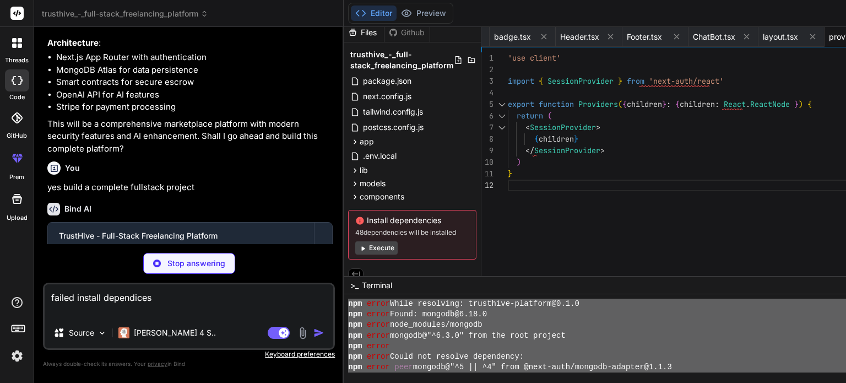
drag, startPoint x: 414, startPoint y: 344, endPoint x: 354, endPoint y: 298, distance: 75.0
click at [354, 298] on div """"""""""""""""""""""""""""""""" mmmmmmmmmmmmmmmmmmmmmmmmmmmmmmmm npm error Whi…" at bounding box center [658, 338] width 629 height 89
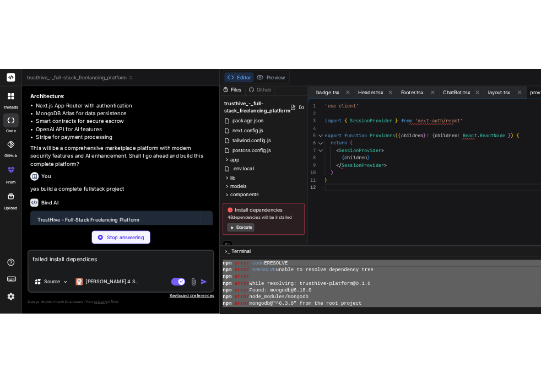
scroll to position [2315, 0]
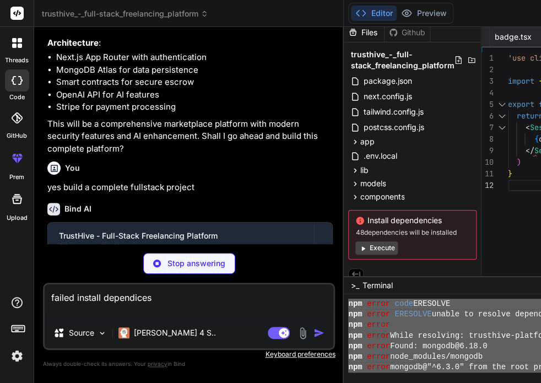
click at [159, 303] on textarea "failed install dependices" at bounding box center [189, 300] width 289 height 33
click at [117, 313] on textarea "failed install dependices" at bounding box center [189, 300] width 289 height 33
paste textarea "TrustHive – Full-Stack Freelancing Platform (Prompt) Project Goal: Build a full…"
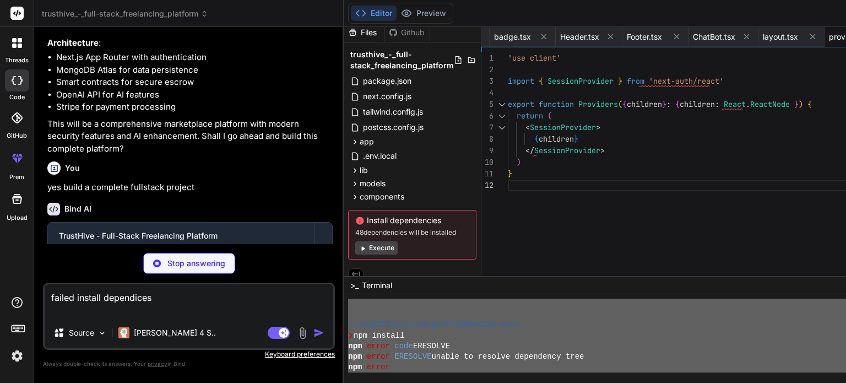
scroll to position [3110, 0]
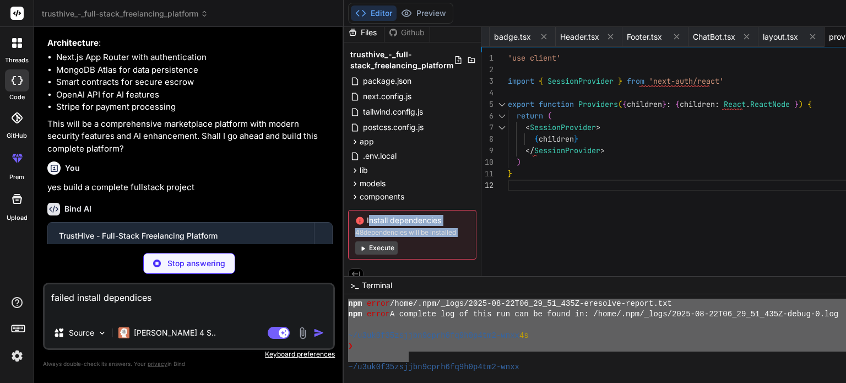
drag, startPoint x: 419, startPoint y: 248, endPoint x: 367, endPoint y: 213, distance: 61.9
click at [367, 213] on div "Install dependencies 48 dependencies will be installed Execute" at bounding box center [412, 235] width 128 height 50
copy div "Install dependencies 48 dependencies will be installed"
click at [218, 323] on div "Source Claude 4 S.." at bounding box center [189, 335] width 289 height 26
click at [200, 316] on textarea "failed install dependices" at bounding box center [189, 300] width 289 height 33
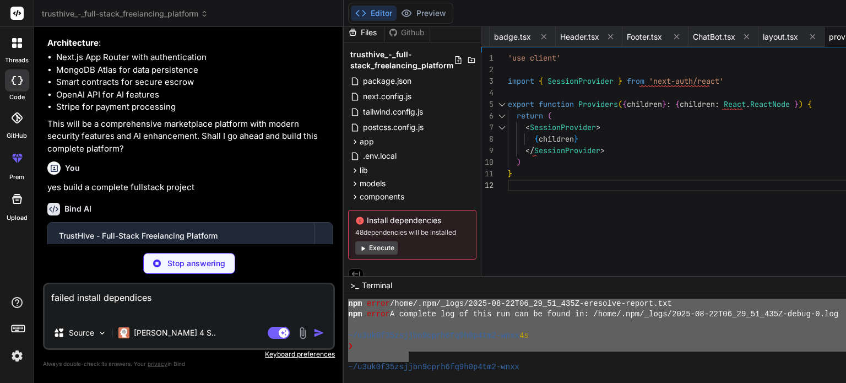
paste textarea "Install dependencies 48 dependencies will be installed"
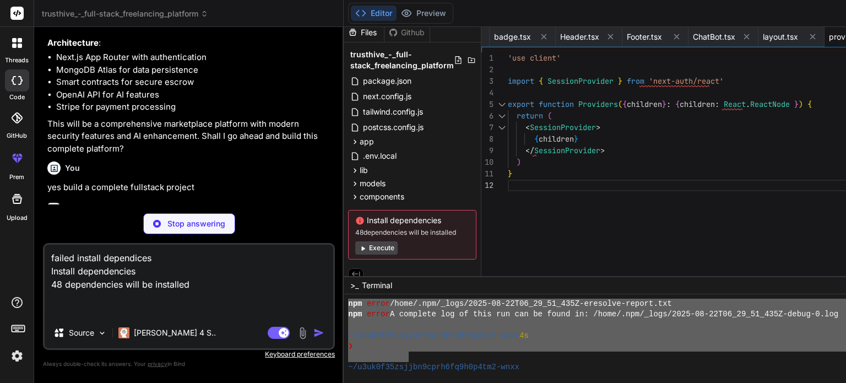
click at [317, 334] on div "Agent Mode. When this toggle is activated, AI automatically makes decisions, re…" at bounding box center [296, 332] width 63 height 13
click at [320, 329] on div "Agent Mode. When this toggle is activated, AI automatically makes decisions, re…" at bounding box center [296, 332] width 63 height 13
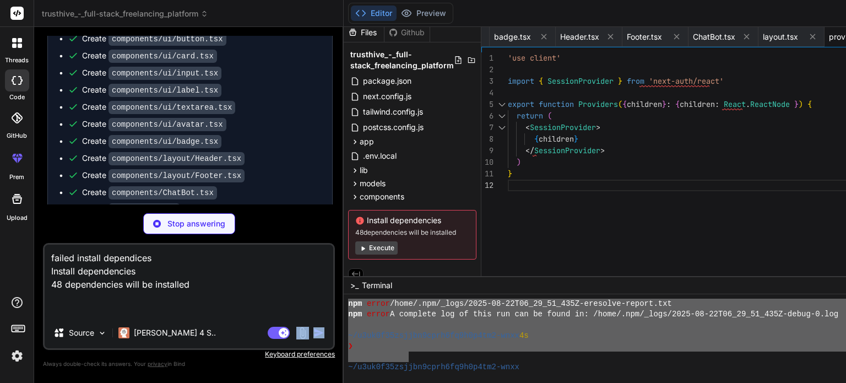
scroll to position [2091, 0]
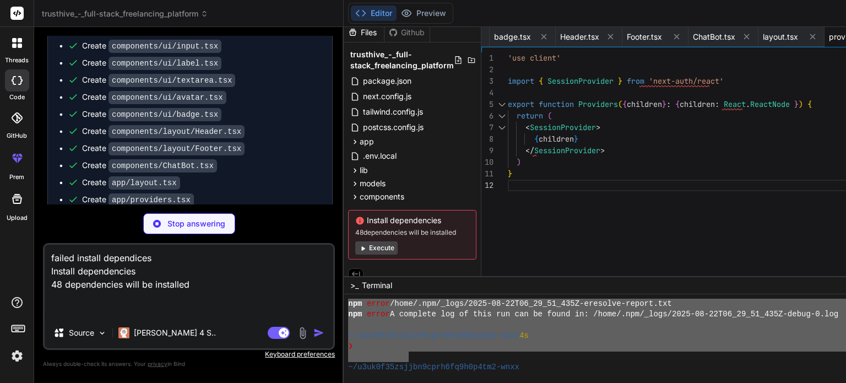
click at [120, 210] on code "app/page.tsx" at bounding box center [139, 216] width 62 height 13
click at [374, 247] on button "Execute" at bounding box center [376, 247] width 42 height 13
click at [449, 355] on div at bounding box center [660, 356] width 624 height 10
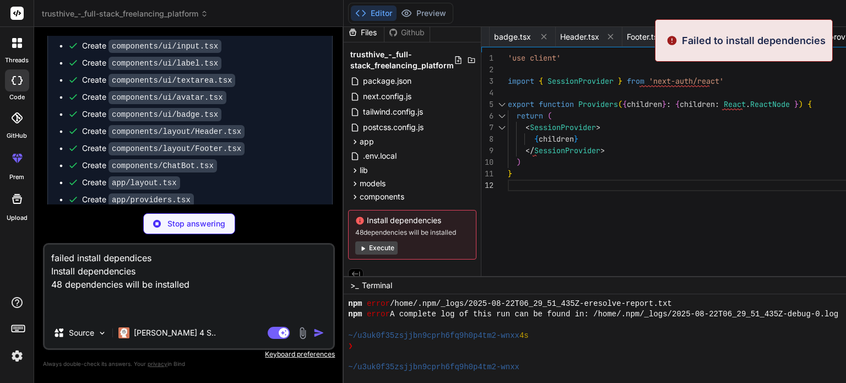
click at [378, 226] on div "Install dependencies 48 dependencies will be installed Execute" at bounding box center [412, 235] width 128 height 50
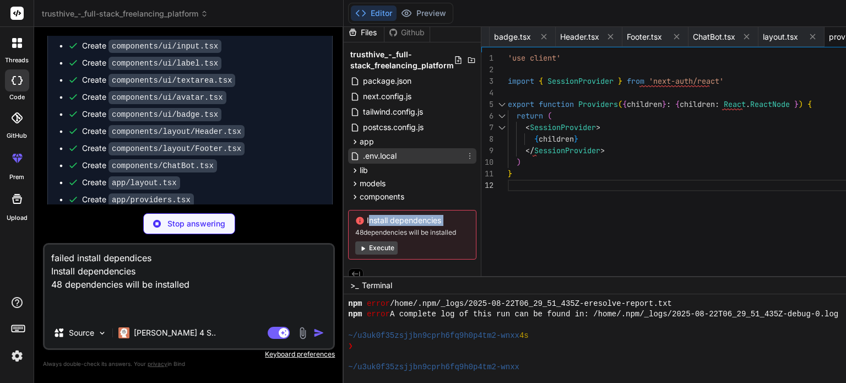
scroll to position [13, 0]
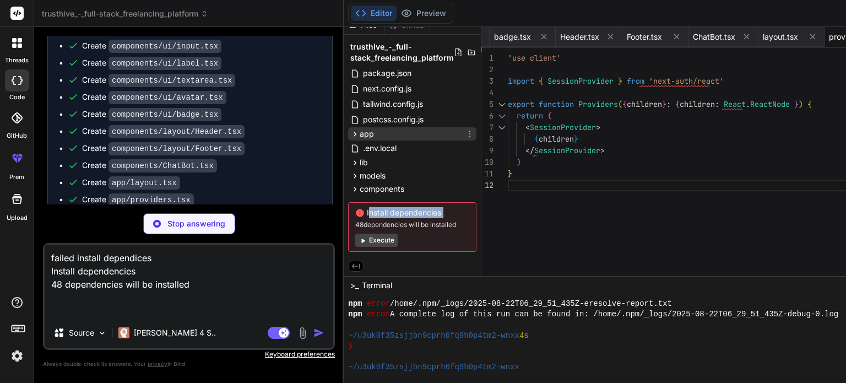
click at [387, 133] on div "app" at bounding box center [412, 133] width 128 height 13
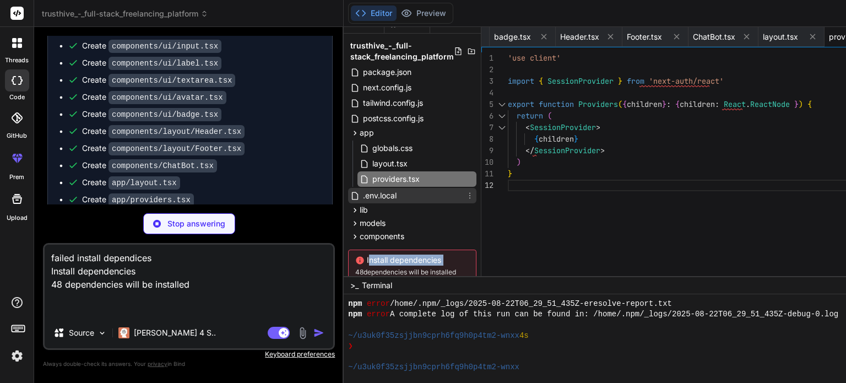
click at [396, 188] on div ".env.local" at bounding box center [412, 195] width 128 height 15
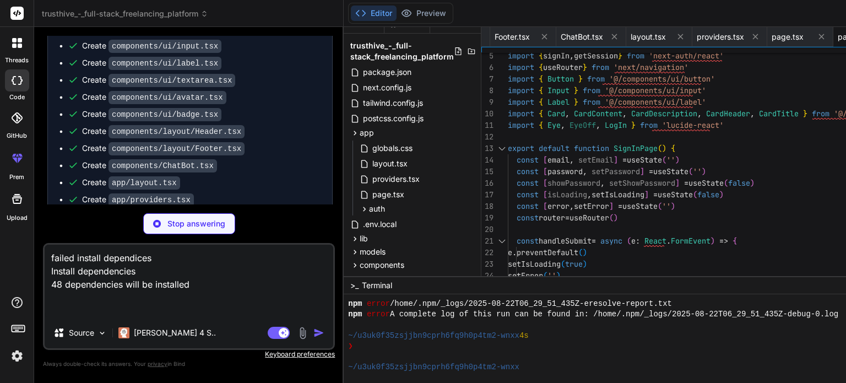
scroll to position [90, 0]
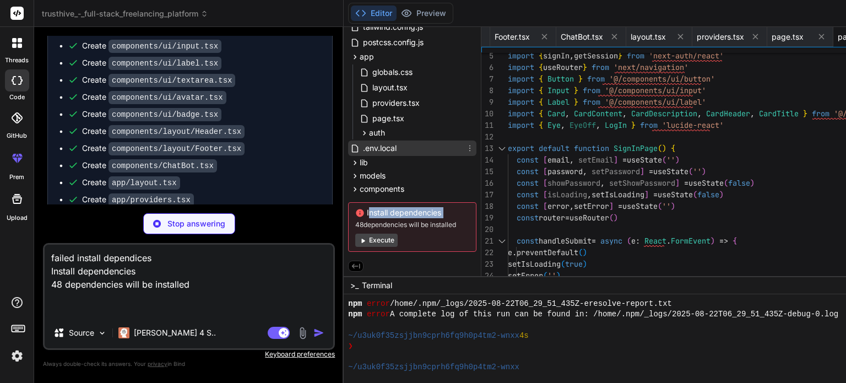
click at [377, 150] on span ".env.local" at bounding box center [380, 148] width 36 height 13
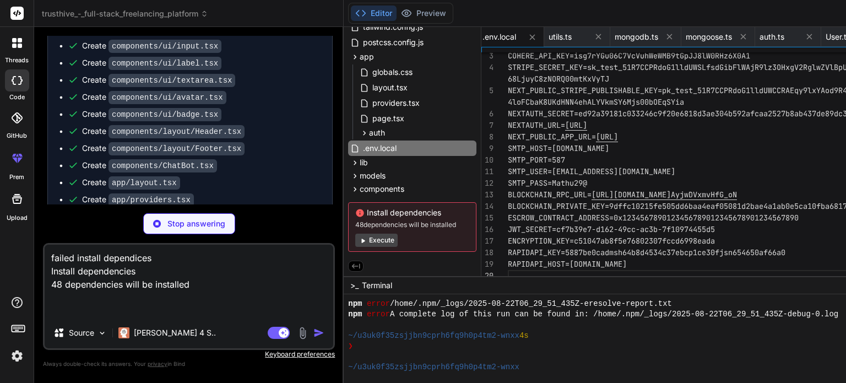
click at [411, 203] on div "Install dependencies 48 dependencies will be installed Execute" at bounding box center [412, 227] width 128 height 50
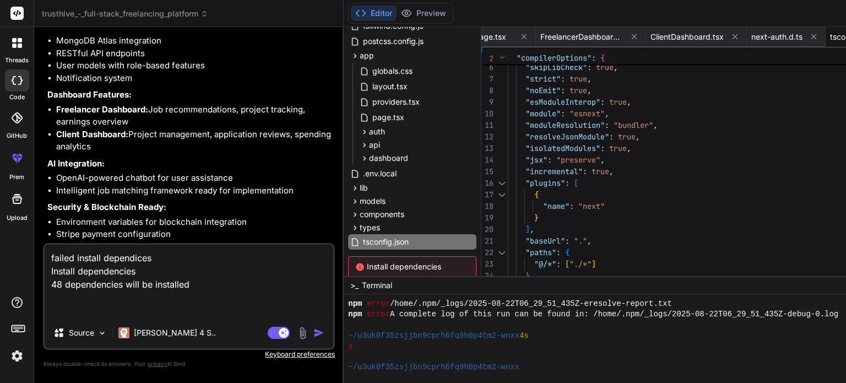
scroll to position [2790, 0]
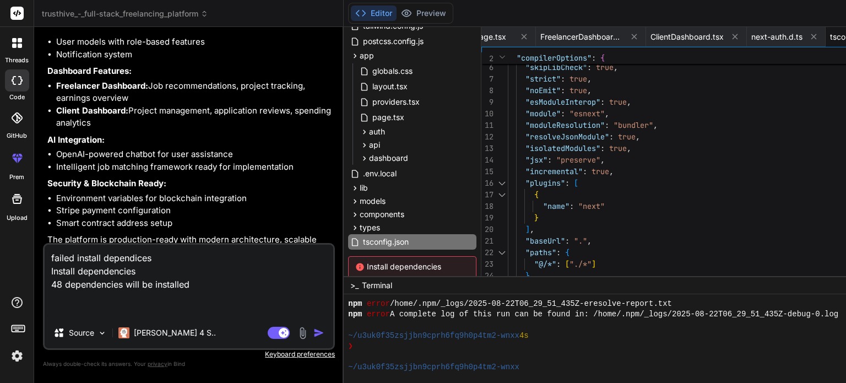
click at [322, 335] on img "button" at bounding box center [318, 332] width 11 height 11
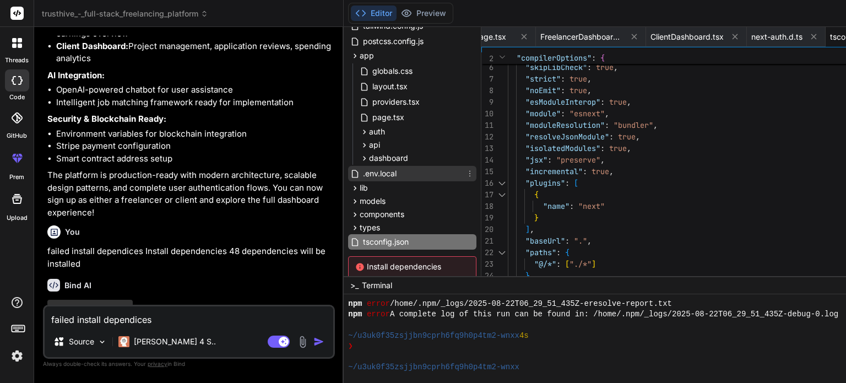
scroll to position [145, 0]
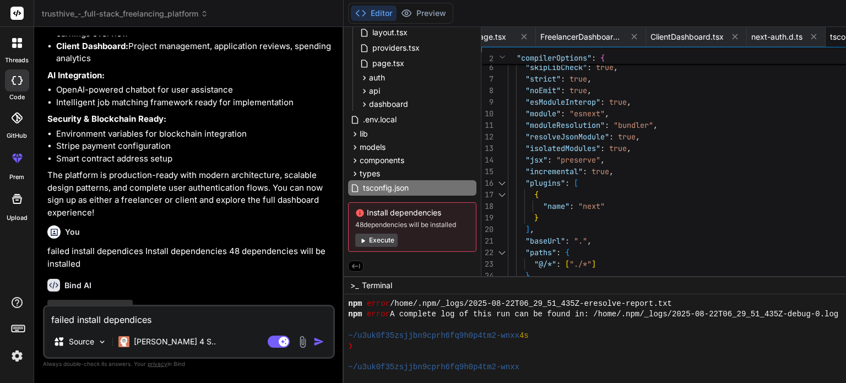
click at [367, 237] on icon at bounding box center [362, 240] width 8 height 8
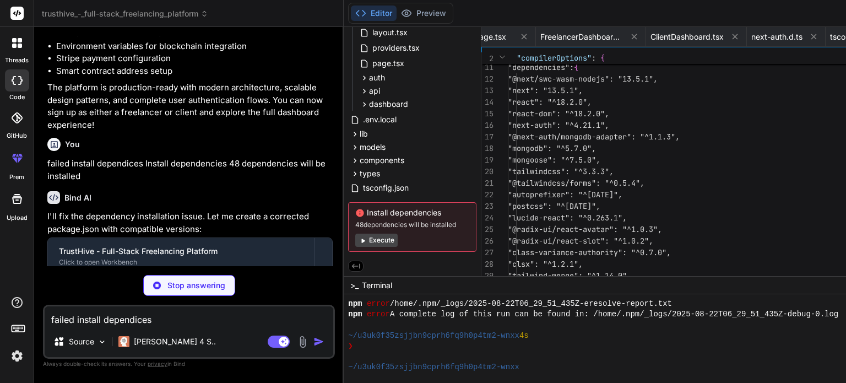
scroll to position [0, 0]
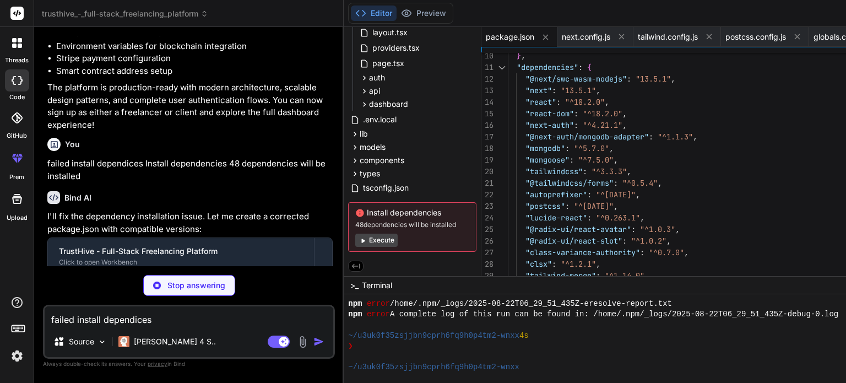
click at [384, 235] on button "Execute" at bounding box center [376, 239] width 42 height 13
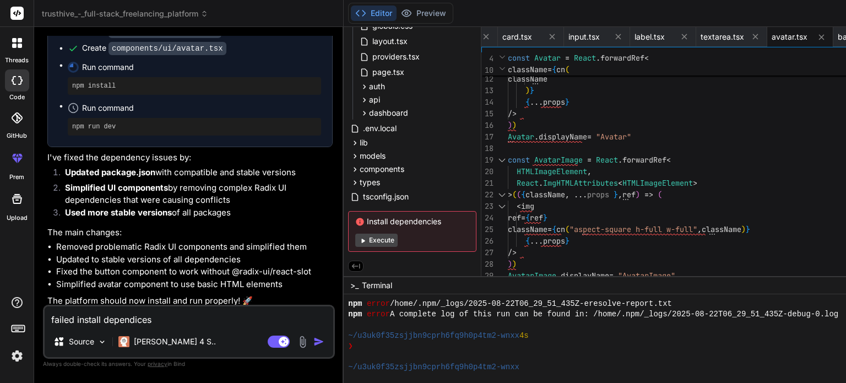
scroll to position [3198, 0]
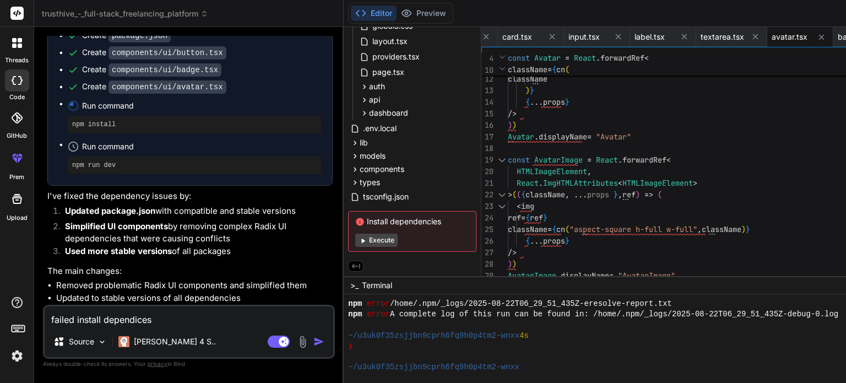
click at [393, 242] on button "Execute" at bounding box center [376, 239] width 42 height 13
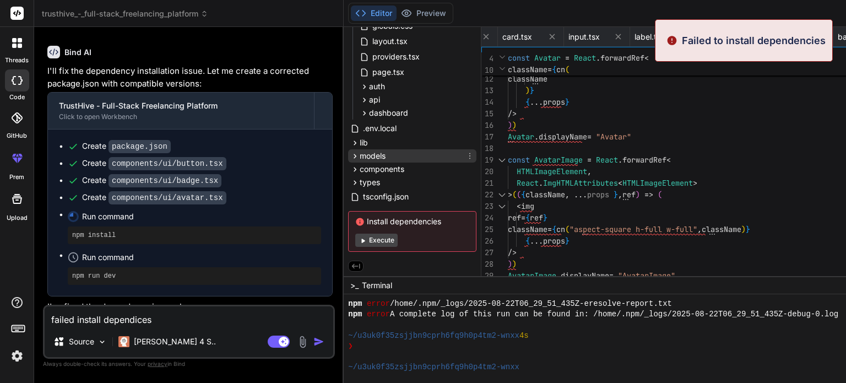
scroll to position [137, 0]
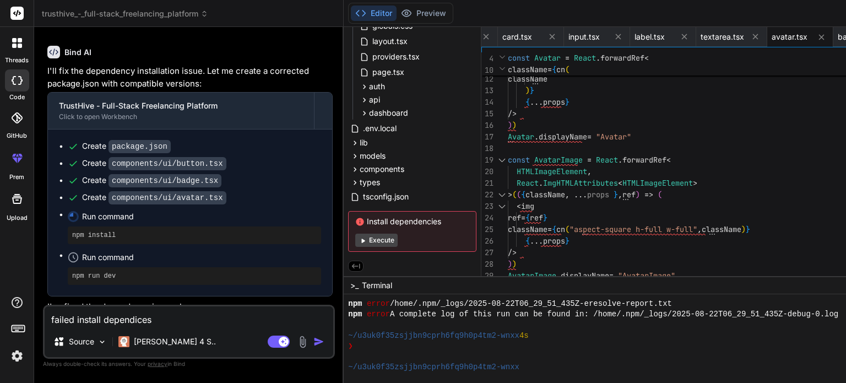
click at [390, 237] on button "Execute" at bounding box center [376, 239] width 42 height 13
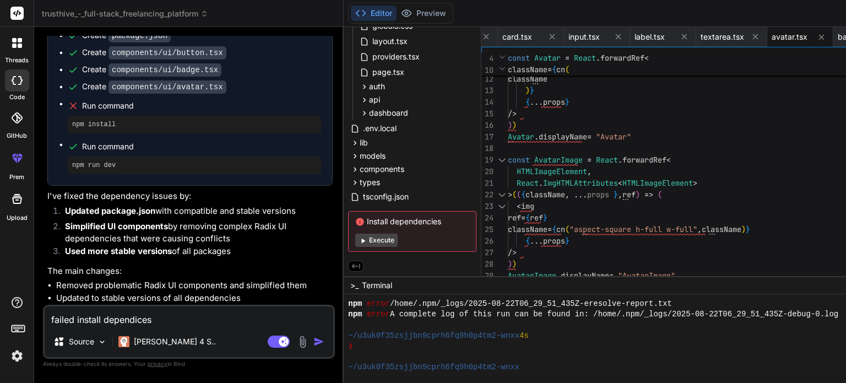
click at [377, 236] on button "Execute" at bounding box center [376, 239] width 42 height 13
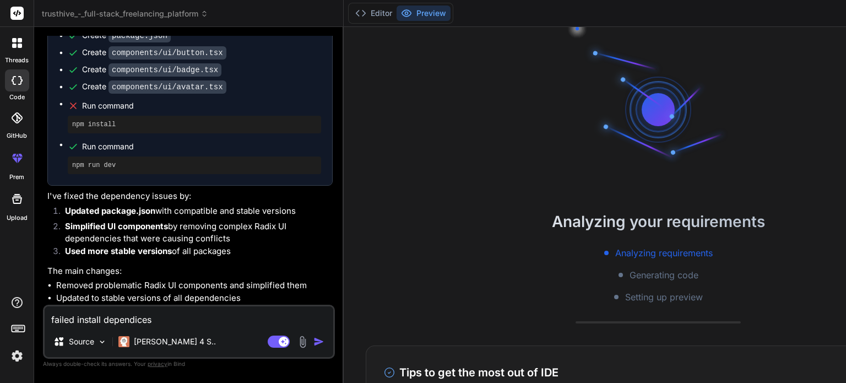
click at [207, 332] on div "Source Claude 4 S.." at bounding box center [189, 343] width 289 height 26
click at [203, 324] on textarea "failed install dependices Install dependencies 48 dependencies will be installed" at bounding box center [189, 316] width 289 height 20
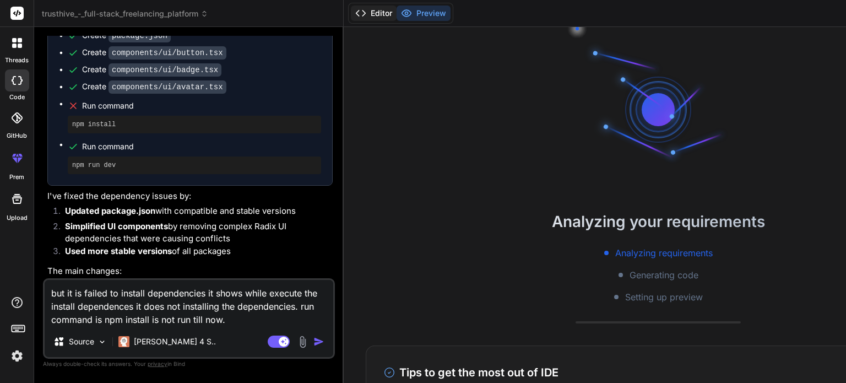
click at [379, 7] on button "Editor" at bounding box center [374, 13] width 46 height 15
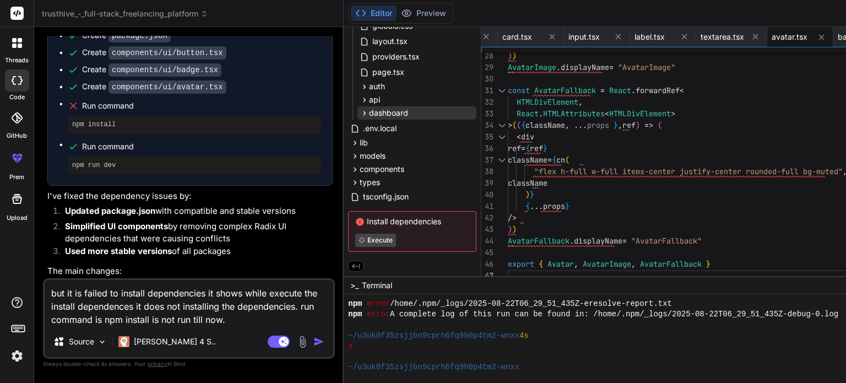
scroll to position [0, 0]
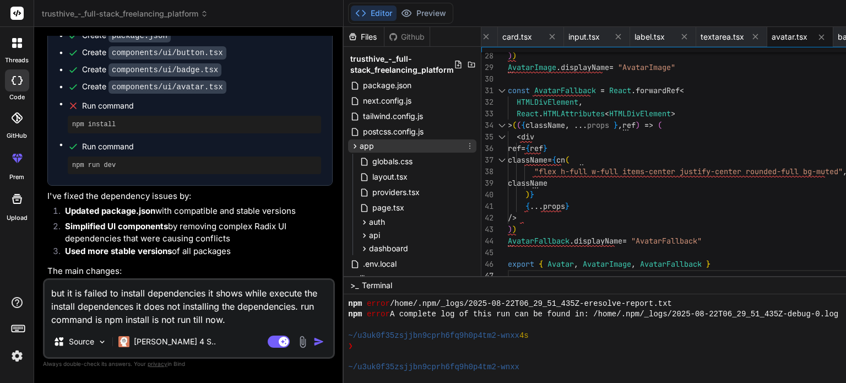
click at [399, 148] on div "app" at bounding box center [412, 145] width 128 height 13
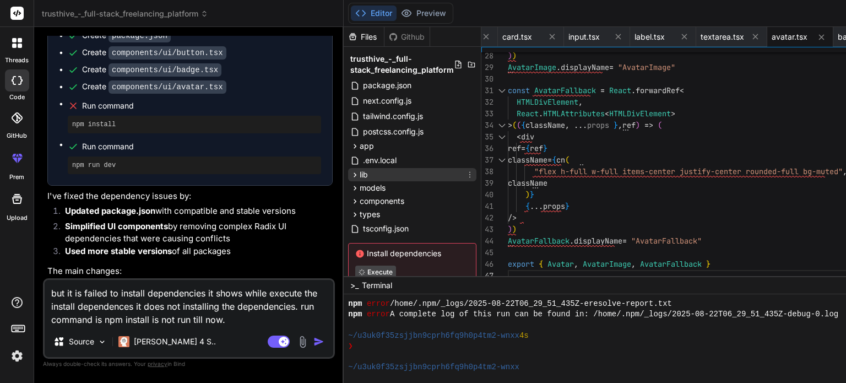
click at [389, 175] on div "lib" at bounding box center [412, 174] width 128 height 13
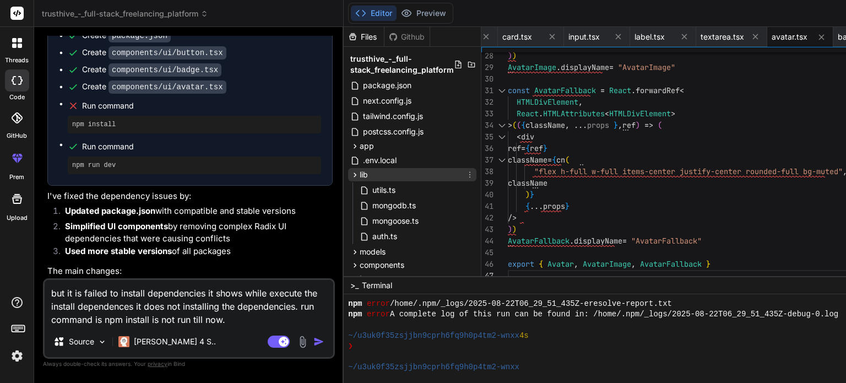
click at [389, 175] on div "lib" at bounding box center [412, 174] width 128 height 13
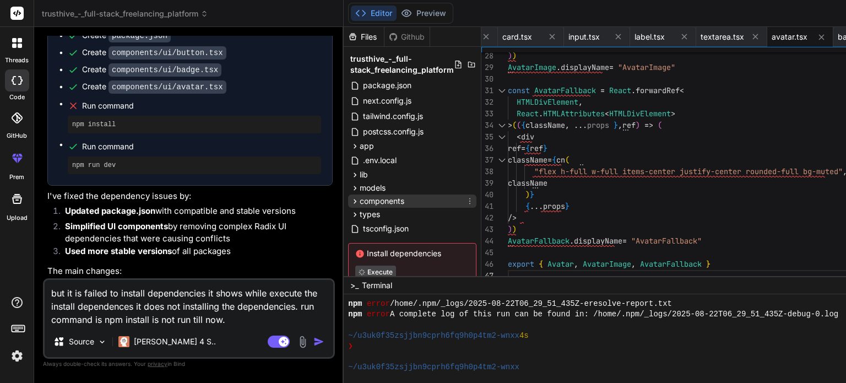
click at [378, 199] on span "components" at bounding box center [382, 200] width 45 height 11
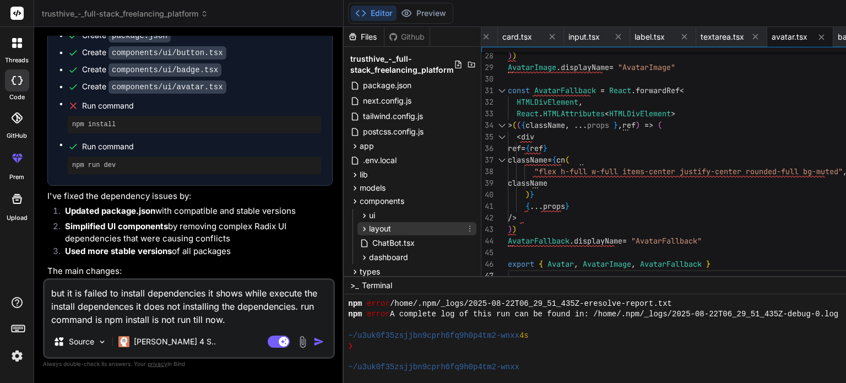
click at [377, 227] on span "layout" at bounding box center [380, 228] width 22 height 11
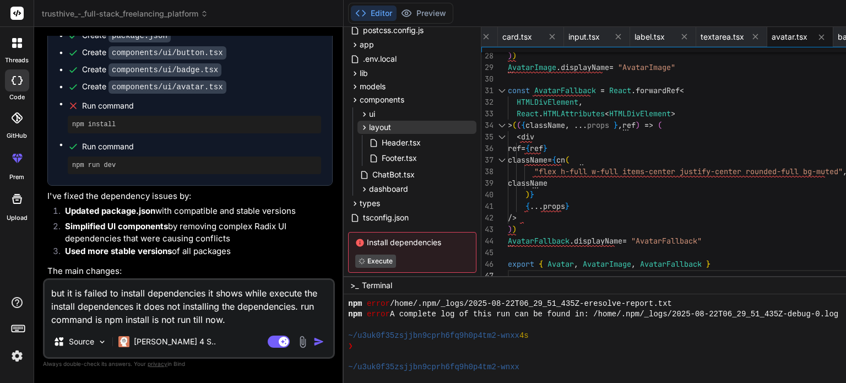
scroll to position [111, 0]
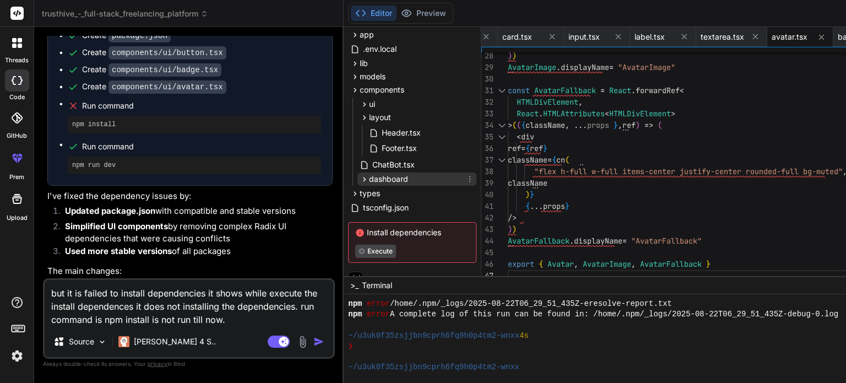
click at [376, 173] on span "dashboard" at bounding box center [388, 178] width 39 height 11
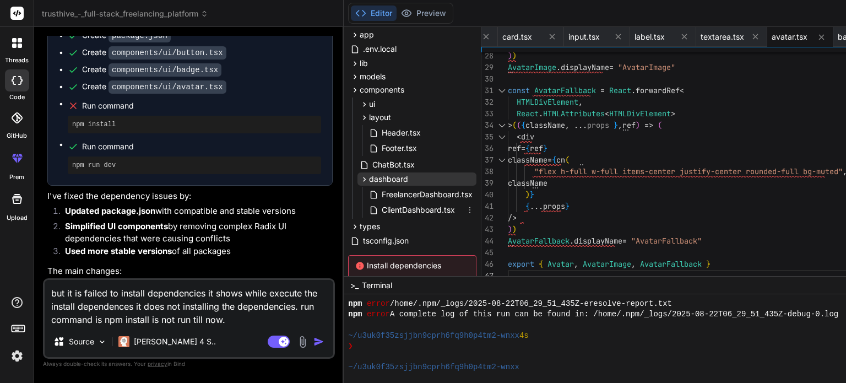
scroll to position [154, 0]
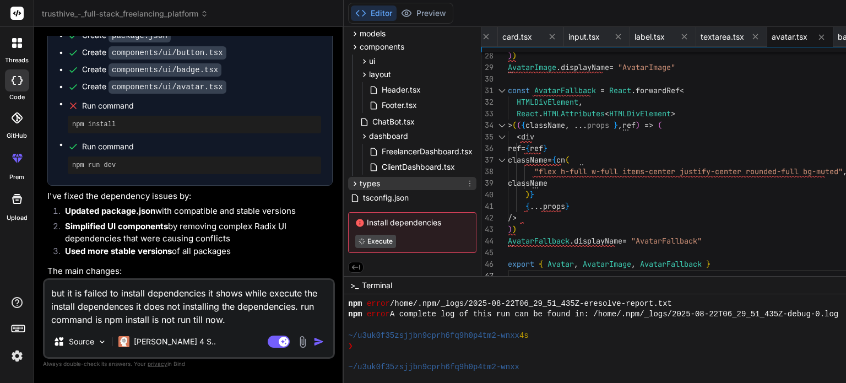
click at [376, 180] on span "types" at bounding box center [370, 183] width 20 height 11
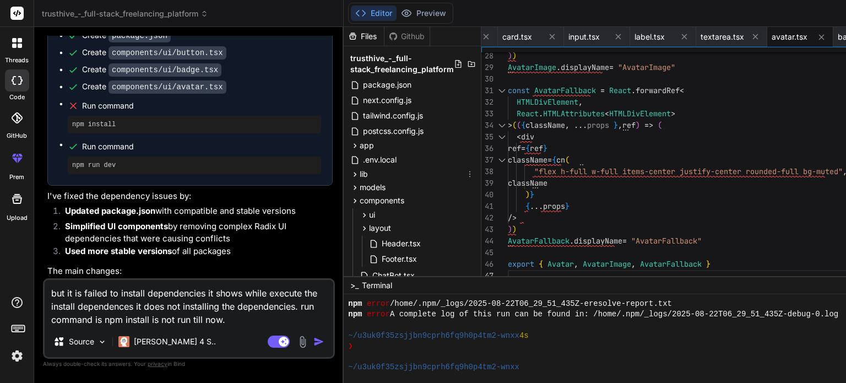
scroll to position [0, 0]
click at [368, 170] on span "lib" at bounding box center [364, 174] width 8 height 11
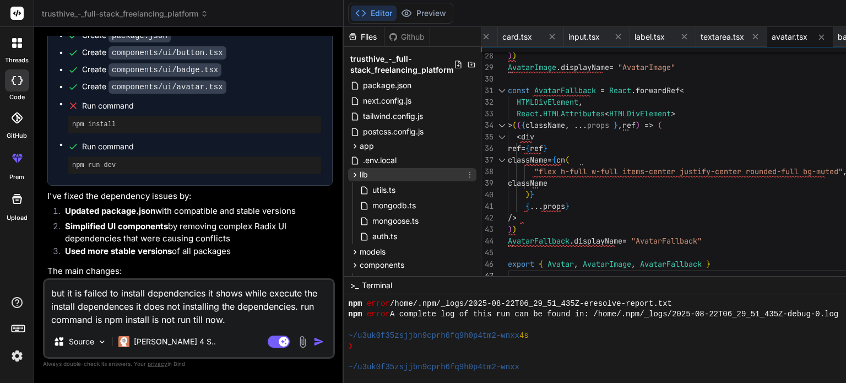
click at [368, 172] on span "lib" at bounding box center [364, 174] width 8 height 11
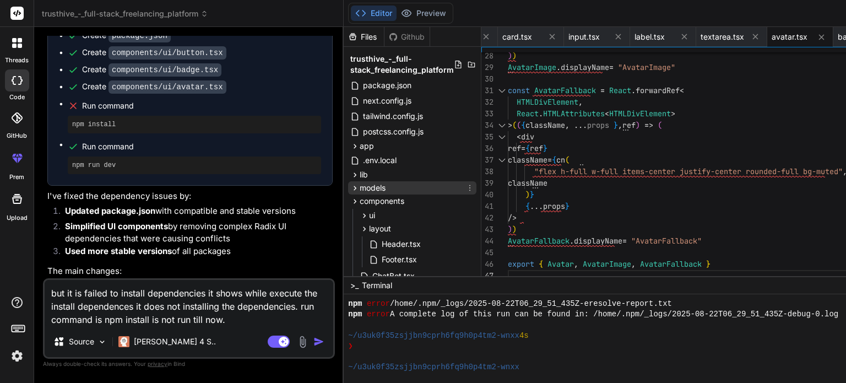
click at [372, 184] on span "models" at bounding box center [373, 187] width 26 height 11
click at [367, 202] on span "components" at bounding box center [382, 200] width 45 height 11
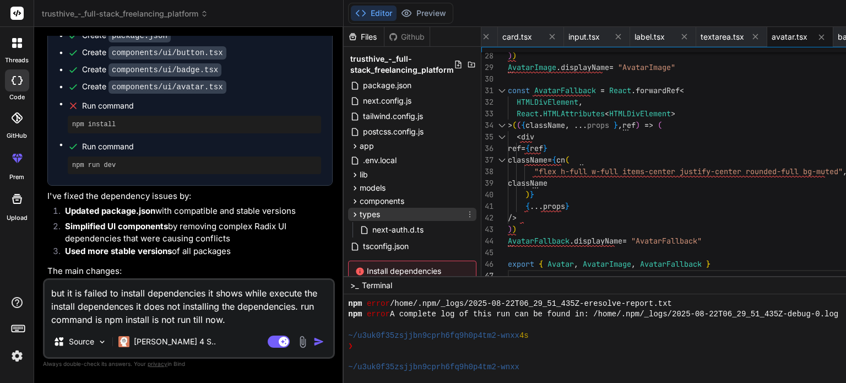
click at [367, 209] on span "types" at bounding box center [370, 214] width 20 height 11
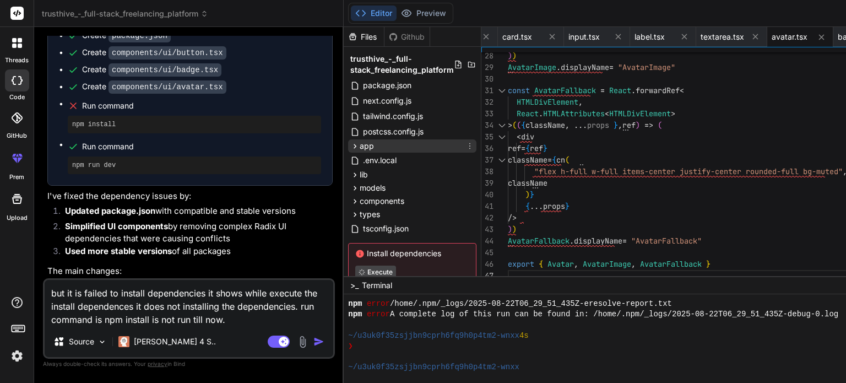
click at [371, 149] on span "app" at bounding box center [367, 145] width 14 height 11
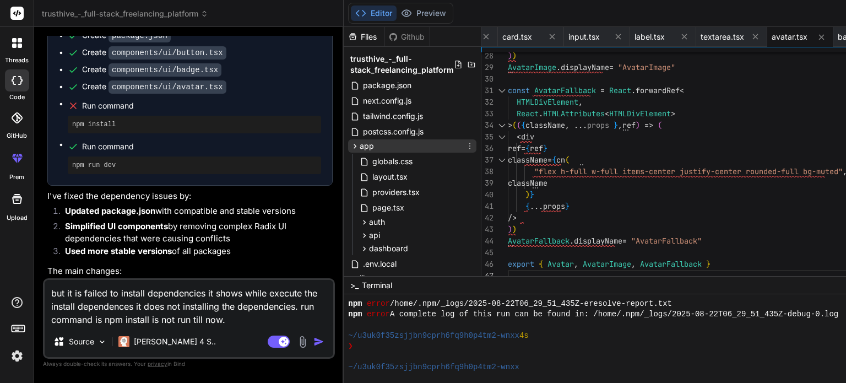
click at [371, 149] on span "app" at bounding box center [367, 145] width 14 height 11
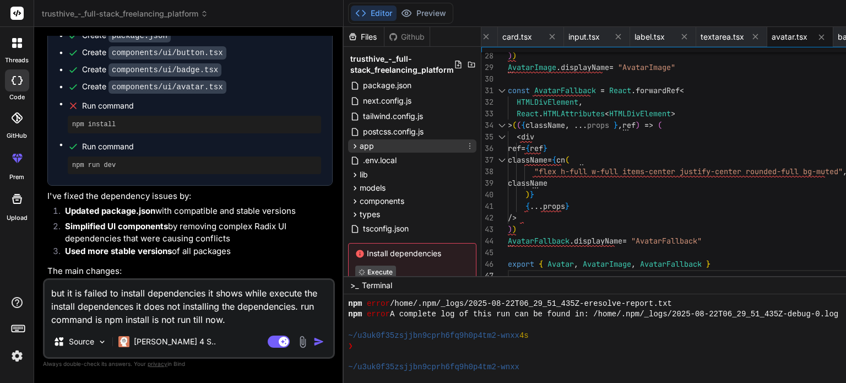
click at [371, 149] on span "app" at bounding box center [367, 145] width 14 height 11
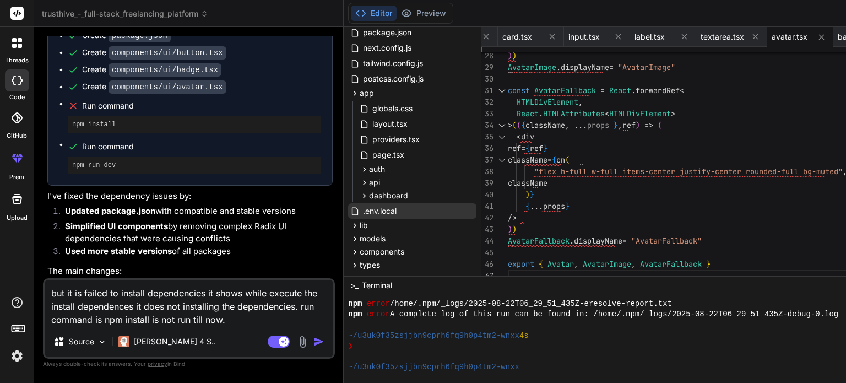
scroll to position [7, 0]
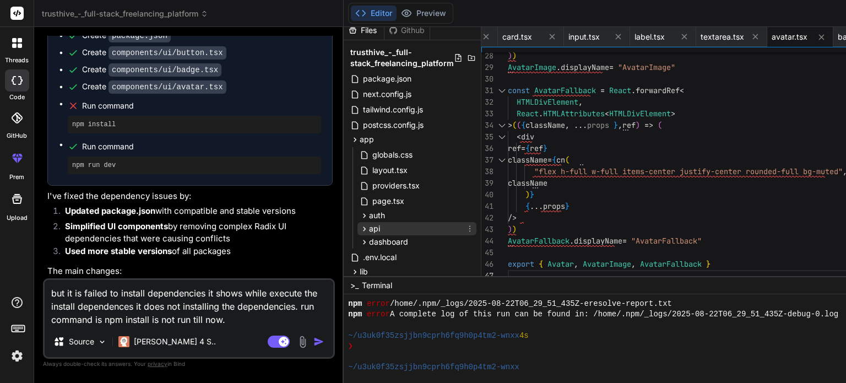
click at [387, 224] on div "api" at bounding box center [416, 228] width 119 height 13
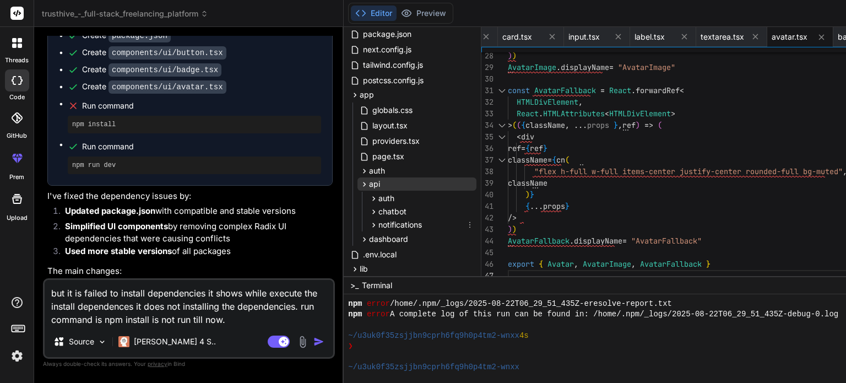
scroll to position [52, 0]
click at [387, 163] on div "auth" at bounding box center [416, 169] width 119 height 13
click at [388, 178] on span "signin" at bounding box center [388, 183] width 21 height 11
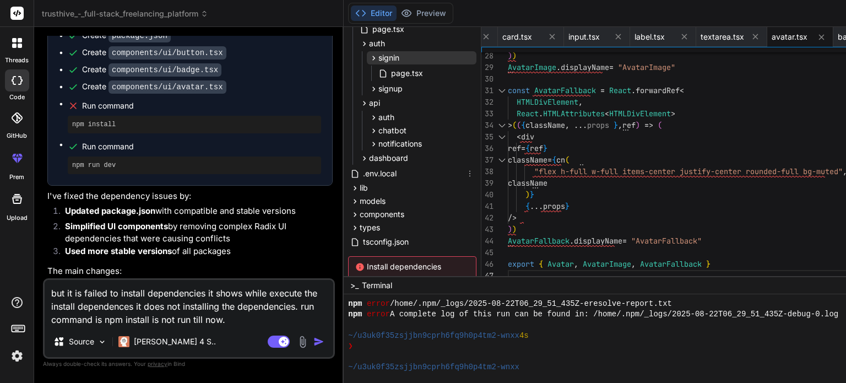
scroll to position [179, 0]
click at [387, 163] on div "dashboard" at bounding box center [416, 157] width 119 height 13
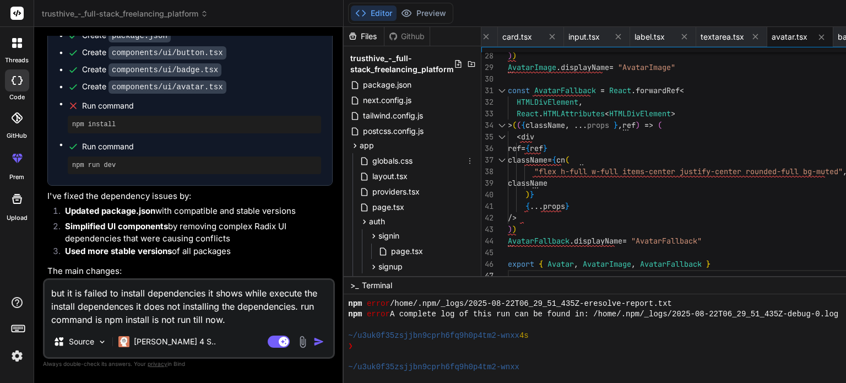
scroll to position [0, 0]
click at [374, 144] on span "app" at bounding box center [367, 145] width 14 height 11
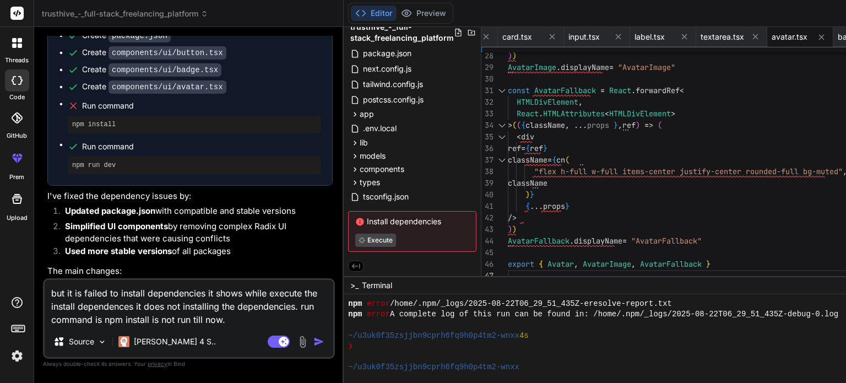
scroll to position [3225, 0]
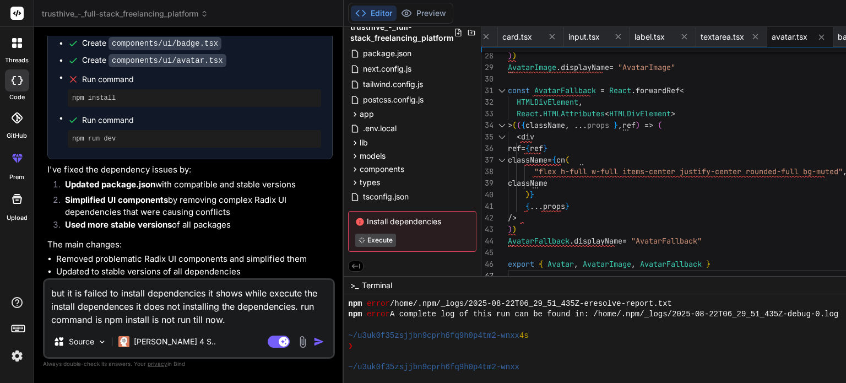
click at [323, 339] on img "button" at bounding box center [318, 341] width 11 height 11
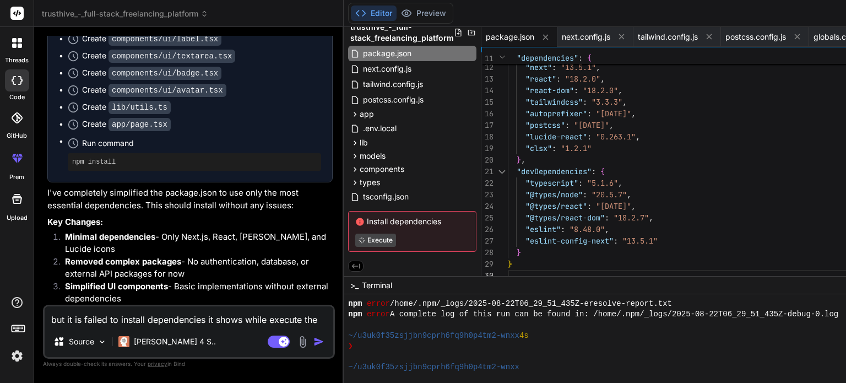
scroll to position [3749, 0]
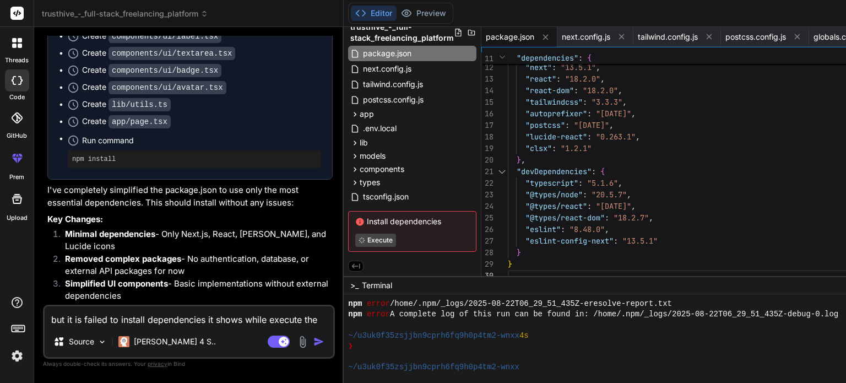
click at [100, 155] on pre "npm install" at bounding box center [194, 159] width 244 height 9
click at [73, 135] on icon at bounding box center [73, 140] width 11 height 11
click at [432, 10] on button "Preview" at bounding box center [423, 13] width 54 height 15
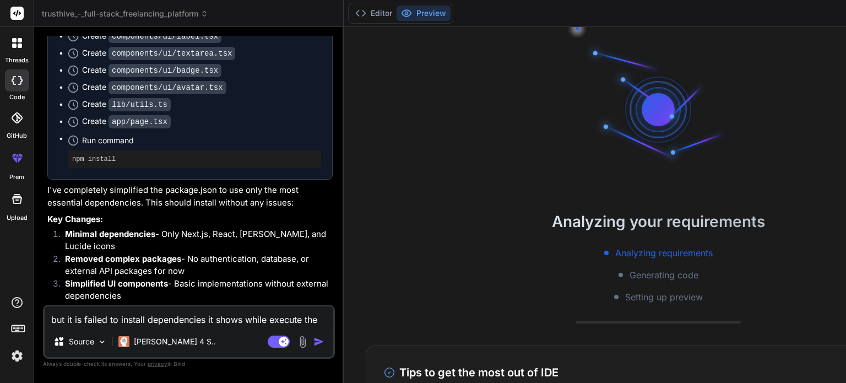
click at [632, 155] on div at bounding box center [657, 109] width 165 height 165
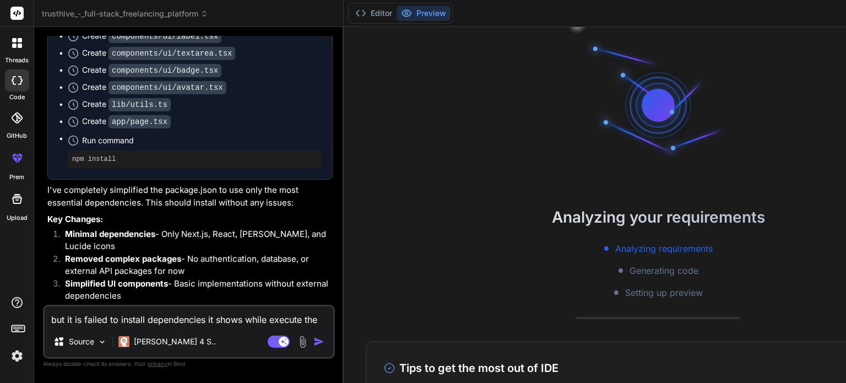
scroll to position [0, 0]
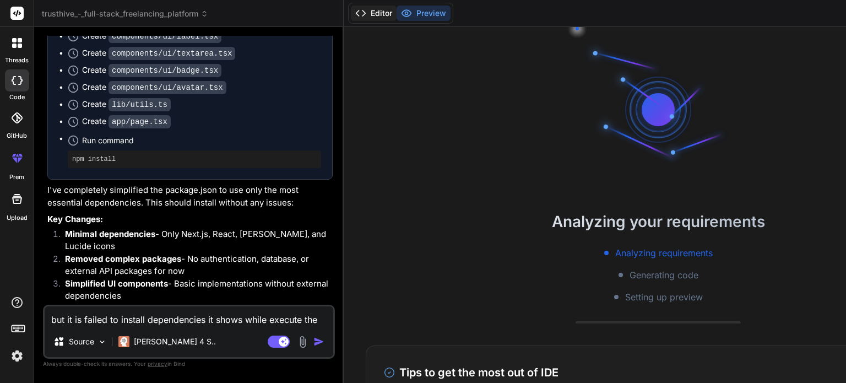
click at [392, 9] on button "Editor" at bounding box center [374, 13] width 46 height 15
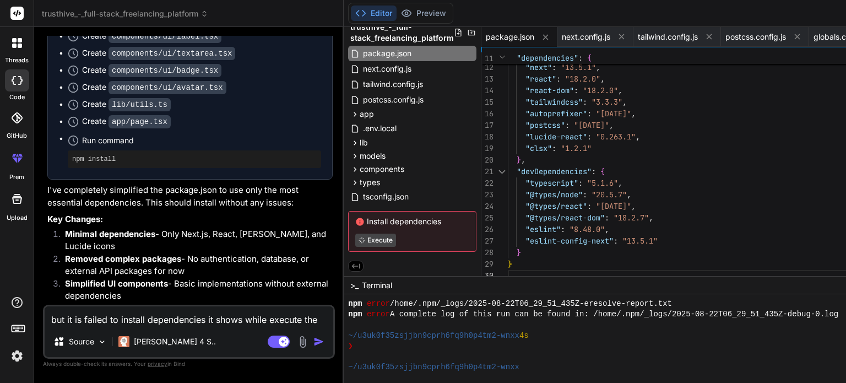
click at [432, 21] on div "Editor Preview" at bounding box center [400, 13] width 105 height 21
drag, startPoint x: 359, startPoint y: 216, endPoint x: 433, endPoint y: 241, distance: 78.5
click at [433, 241] on div "Install dependencies Execute" at bounding box center [412, 231] width 128 height 41
click at [590, 221] on div "} } "dependencies" : { "next" : "13.5.1" , "react" : "18.2.0" , "react-dom" : "…" at bounding box center [722, 107] width 428 height 347
click at [233, 317] on textarea at bounding box center [189, 316] width 289 height 20
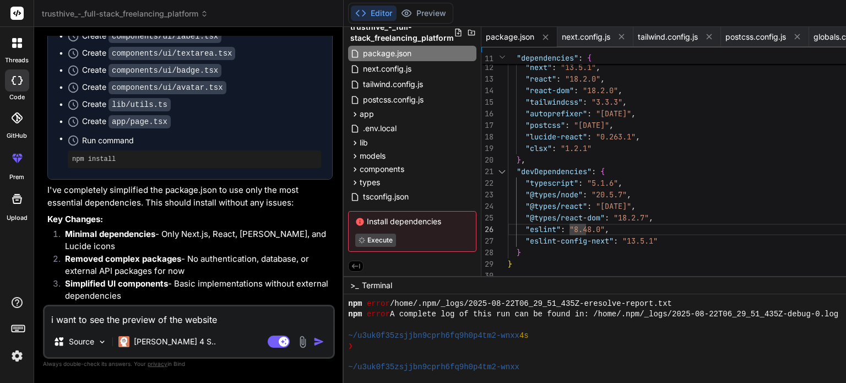
click at [117, 155] on pre "npm install" at bounding box center [194, 159] width 244 height 9
click at [229, 319] on textarea "i want to see the preview of the website" at bounding box center [189, 316] width 289 height 20
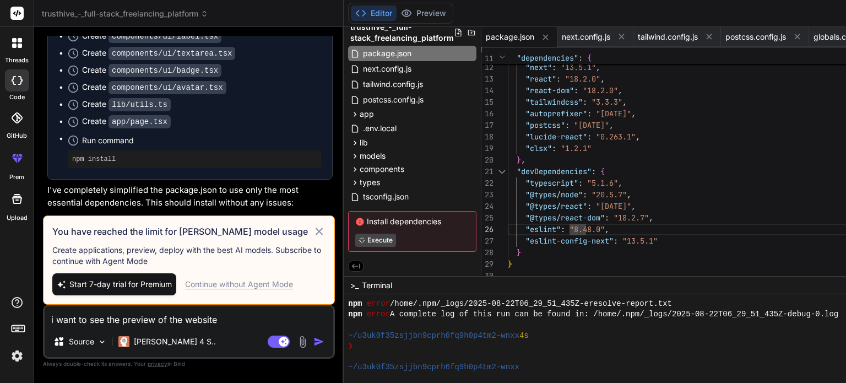
click at [222, 289] on div "Continue without Agent Mode" at bounding box center [239, 284] width 108 height 11
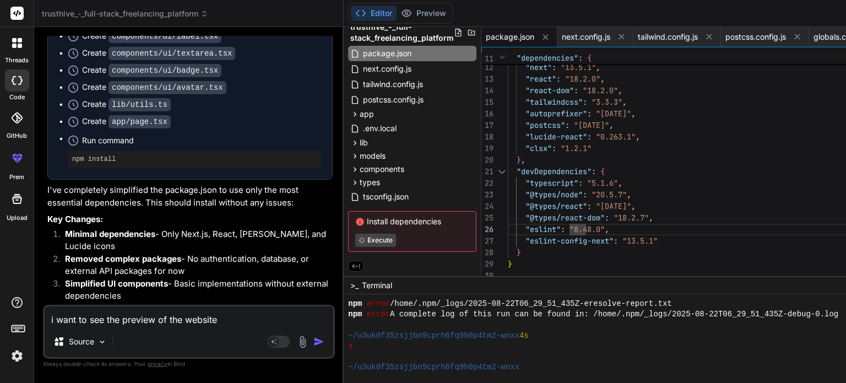
click at [236, 315] on textarea "i want to see the preview of the website" at bounding box center [189, 316] width 289 height 20
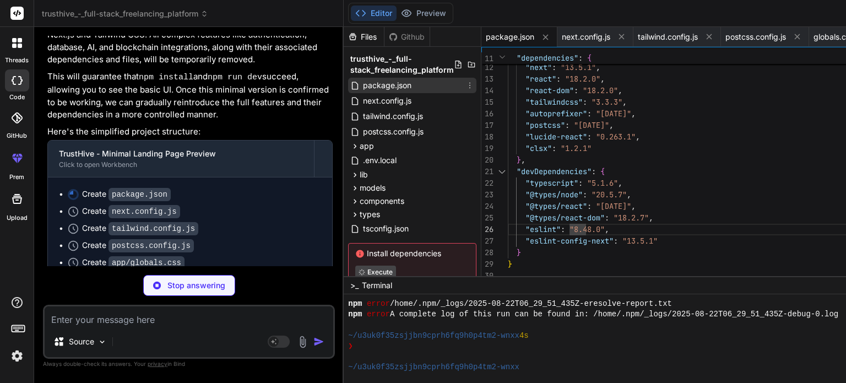
click at [378, 83] on span "package.json" at bounding box center [387, 85] width 51 height 13
click at [384, 102] on span "next.config.js" at bounding box center [387, 100] width 51 height 13
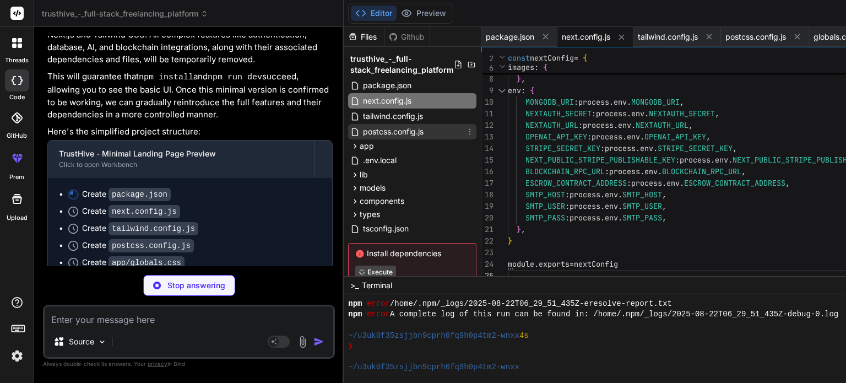
click at [439, 129] on div "postcss.config.js" at bounding box center [412, 131] width 128 height 15
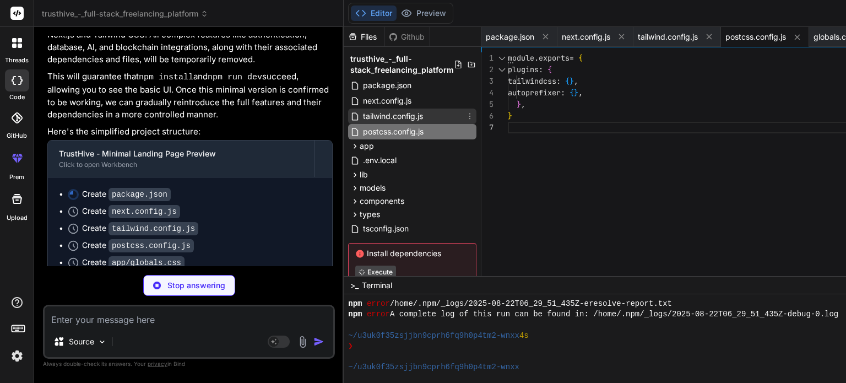
click at [437, 118] on div "tailwind.config.js" at bounding box center [412, 115] width 128 height 15
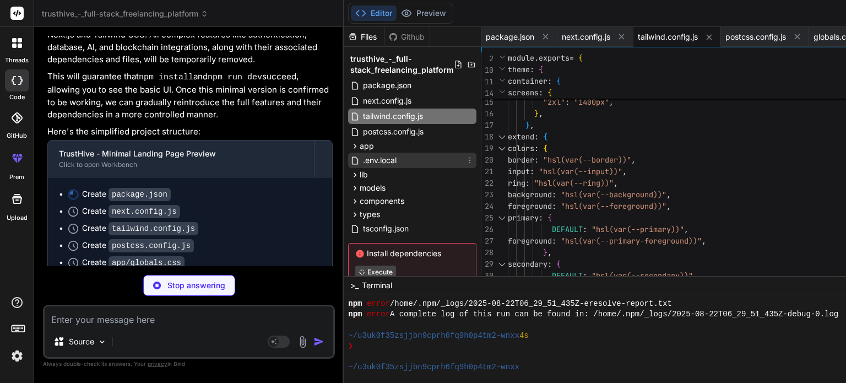
scroll to position [33, 0]
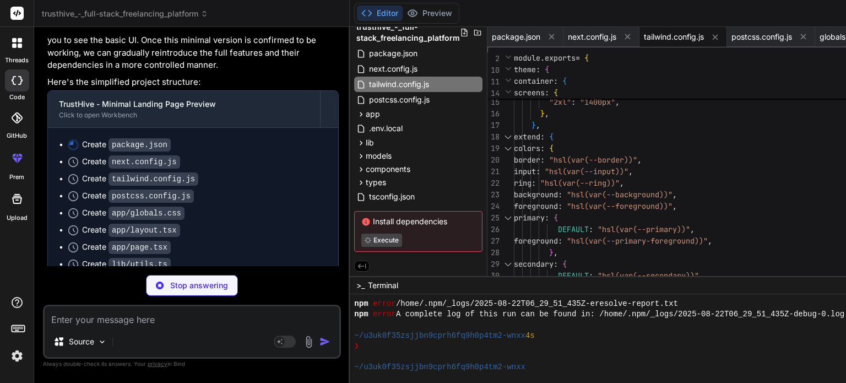
click at [393, 225] on span "Install dependencies" at bounding box center [418, 221] width 114 height 11
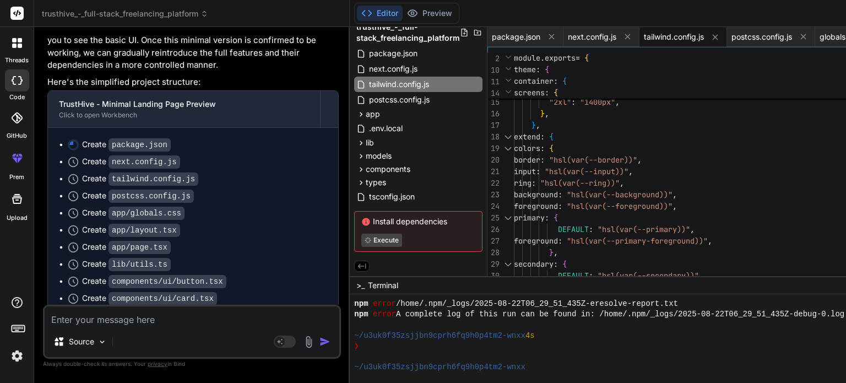
click at [377, 225] on div "Install dependencies Execute" at bounding box center [418, 231] width 128 height 41
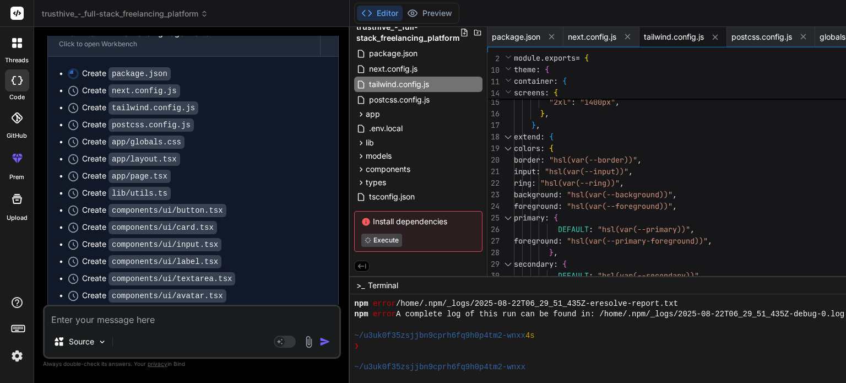
scroll to position [4286, 0]
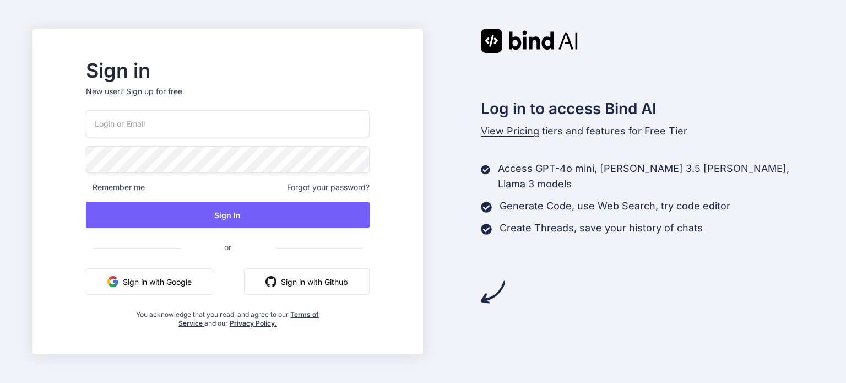
click at [188, 292] on button "Sign in with Google" at bounding box center [149, 281] width 127 height 26
